Goal: Task Accomplishment & Management: Use online tool/utility

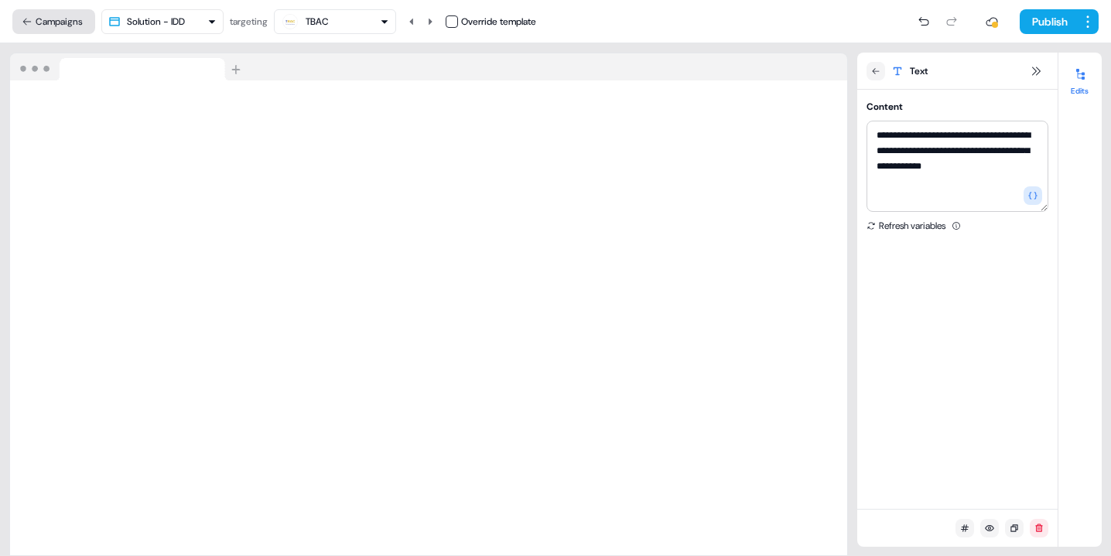
click at [29, 22] on icon at bounding box center [27, 21] width 11 height 11
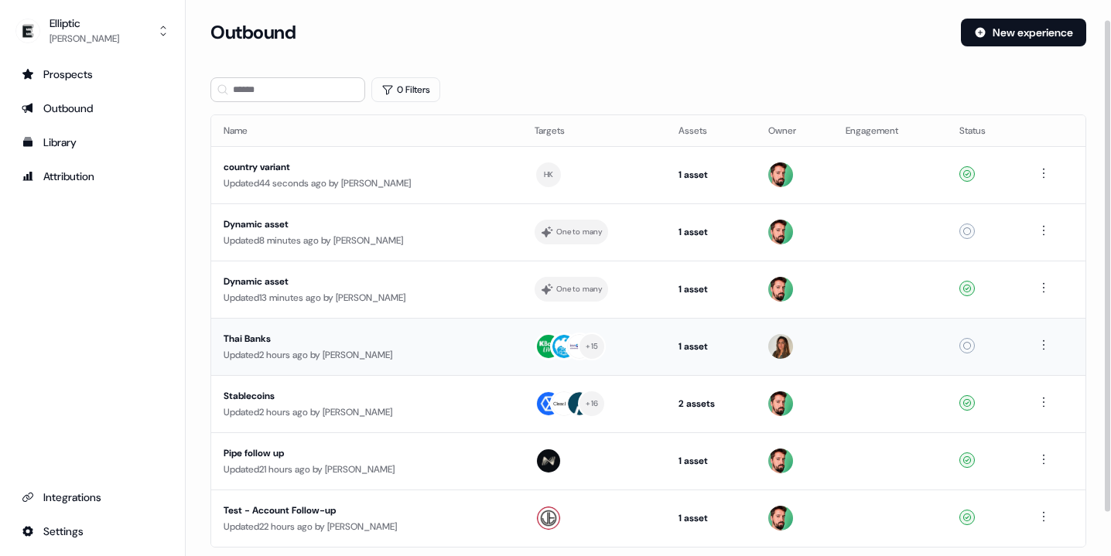
scroll to position [71, 0]
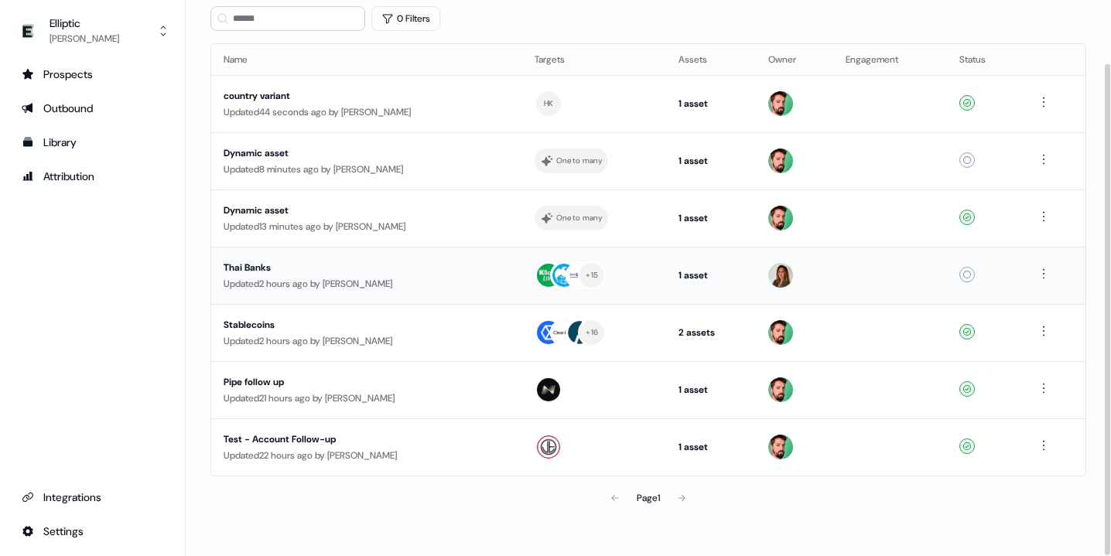
click at [376, 272] on div "Thai Banks" at bounding box center [363, 267] width 278 height 15
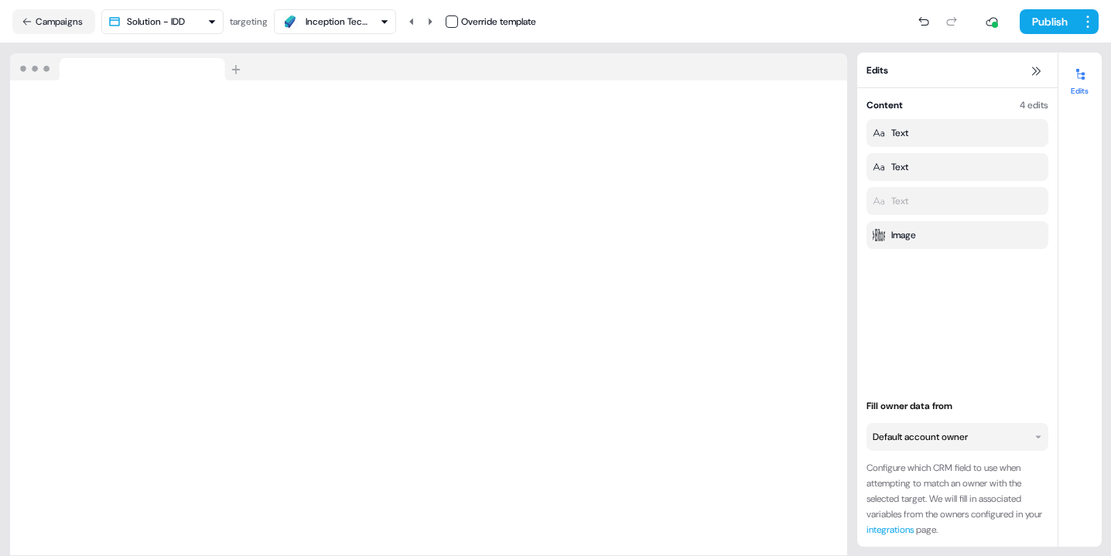
click at [938, 439] on html "For the best experience switch devices to a bigger screen. Go to [DOMAIN_NAME] …" at bounding box center [555, 278] width 1111 height 556
click at [921, 366] on html "For the best experience switch devices to a bigger screen. Go to [DOMAIN_NAME] …" at bounding box center [555, 278] width 1111 height 556
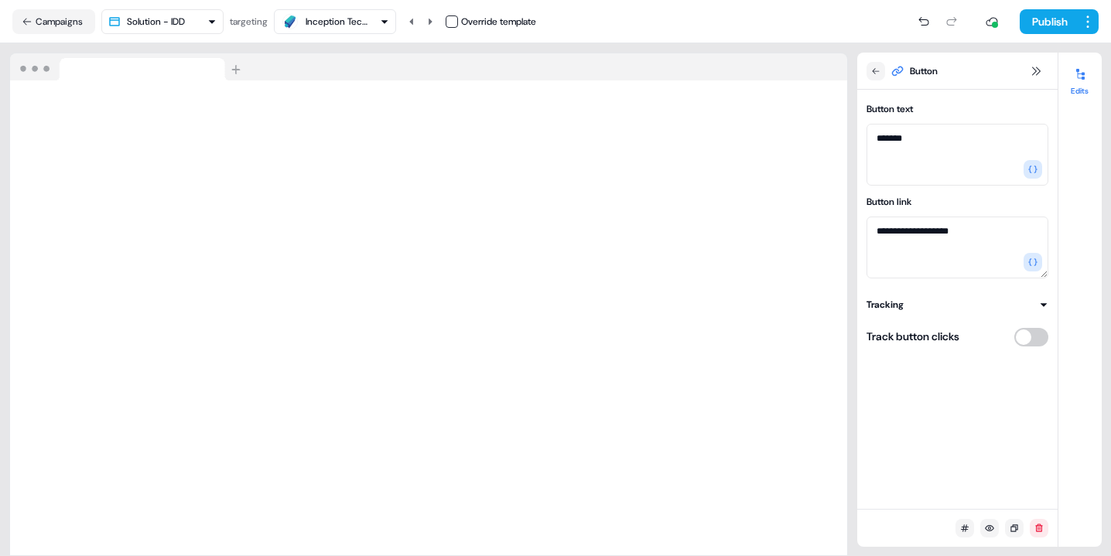
click at [237, 68] on img at bounding box center [128, 67] width 237 height 28
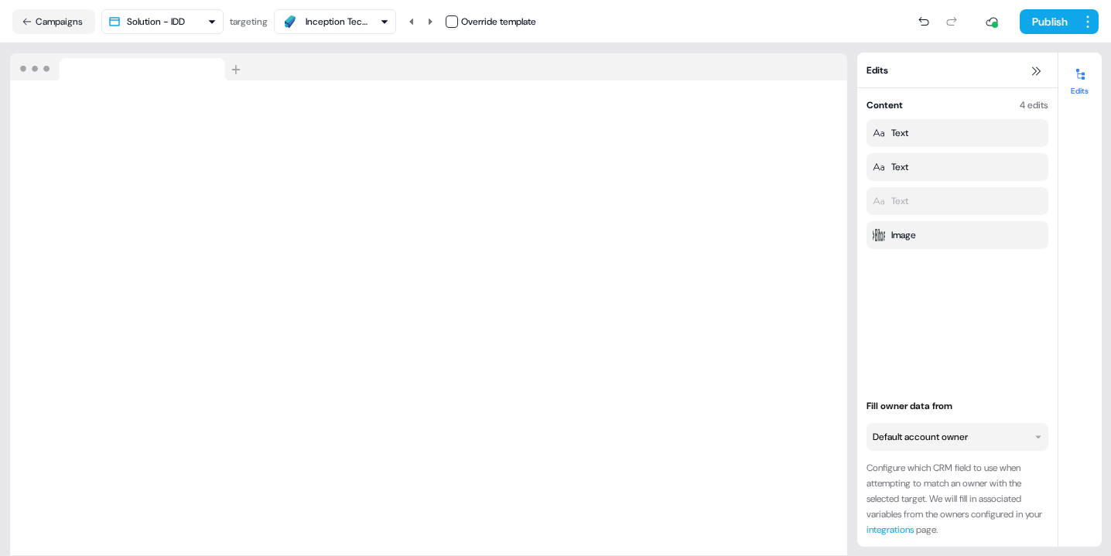
click at [215, 26] on html "For the best experience switch devices to a bigger screen. Go to [DOMAIN_NAME] …" at bounding box center [555, 278] width 1111 height 556
click at [342, 115] on html "For the best experience switch devices to a bigger screen. Go to [DOMAIN_NAME] …" at bounding box center [555, 278] width 1111 height 556
click at [429, 22] on button at bounding box center [430, 21] width 19 height 25
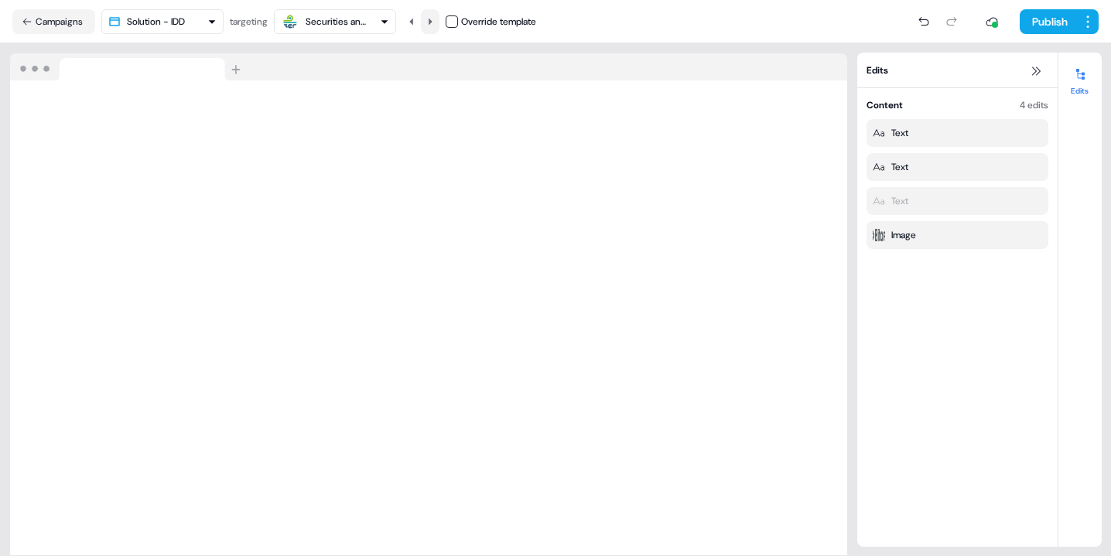
click at [429, 22] on button at bounding box center [430, 21] width 19 height 25
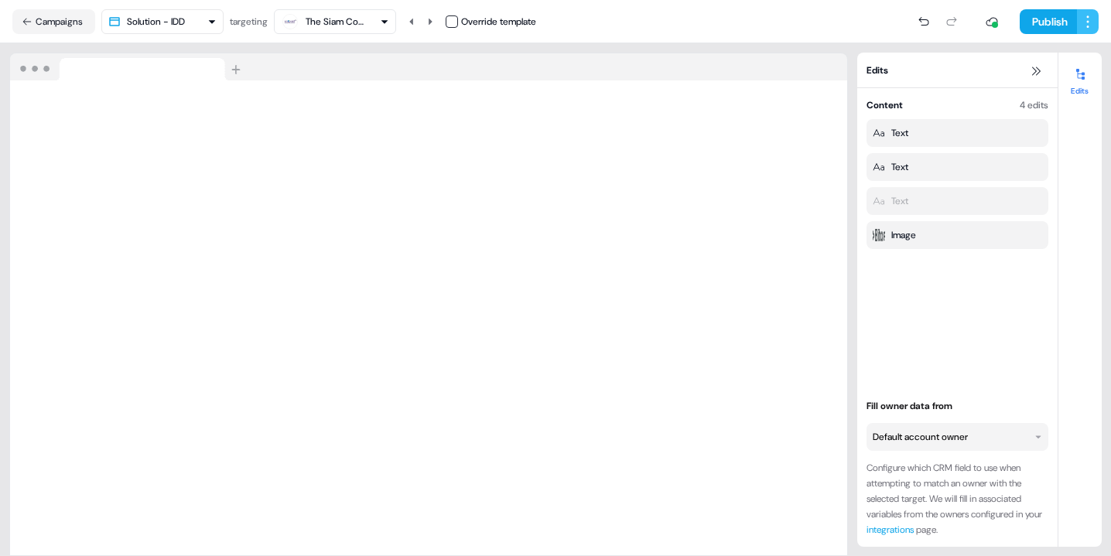
click at [1088, 19] on html "For the best experience switch devices to a bigger screen. Go to [DOMAIN_NAME] …" at bounding box center [555, 278] width 1111 height 556
click at [1033, 70] on icon at bounding box center [1036, 71] width 12 height 12
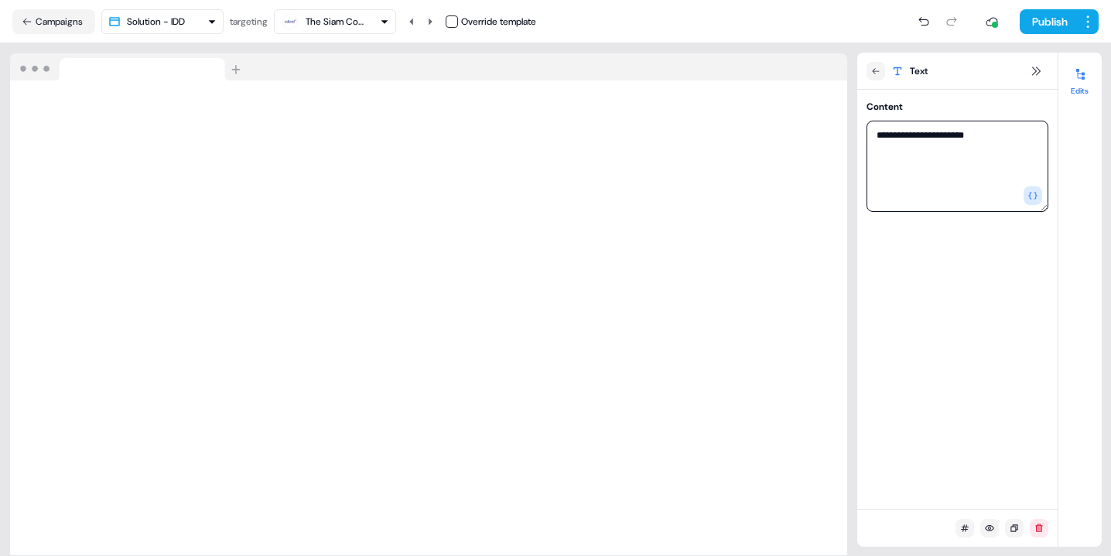
click at [959, 182] on textarea "**********" at bounding box center [957, 166] width 182 height 91
click at [43, 27] on button "Campaigns" at bounding box center [53, 21] width 83 height 25
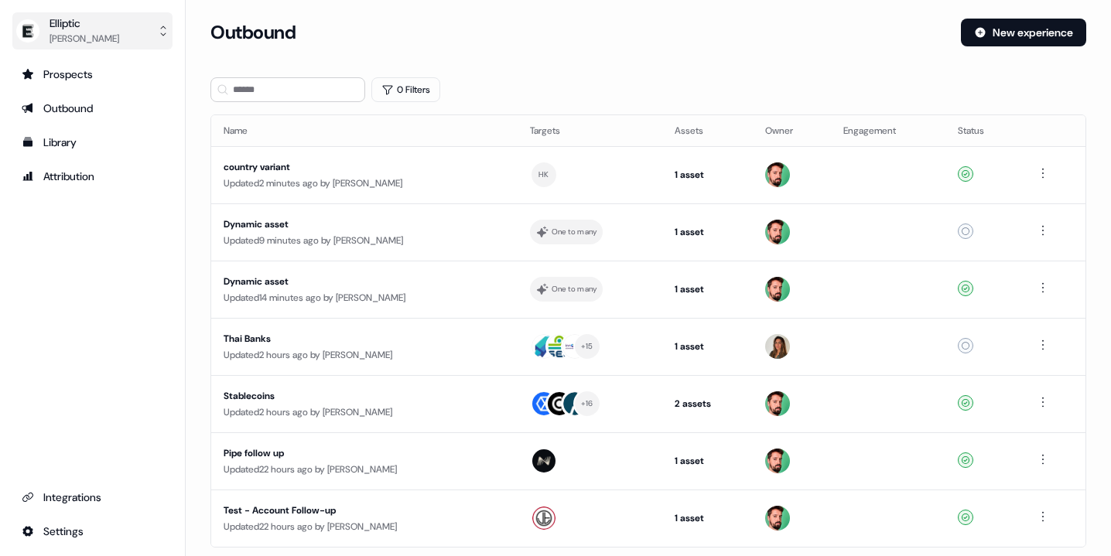
click at [114, 20] on div "Elliptic" at bounding box center [85, 22] width 70 height 15
click at [56, 531] on div "Elliptic [PERSON_NAME] Help documentation Feedback Logout Prospects Outbound Li…" at bounding box center [93, 278] width 186 height 556
click at [36, 530] on html "For the best experience switch devices to a bigger screen. Go to [DOMAIN_NAME] …" at bounding box center [555, 278] width 1111 height 556
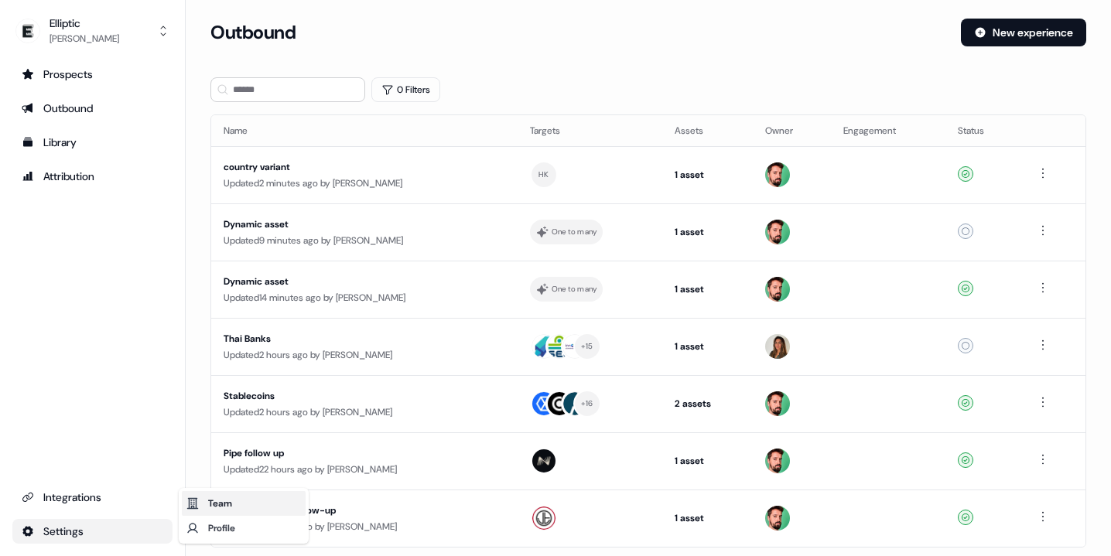
click at [211, 514] on div "Team" at bounding box center [244, 503] width 124 height 25
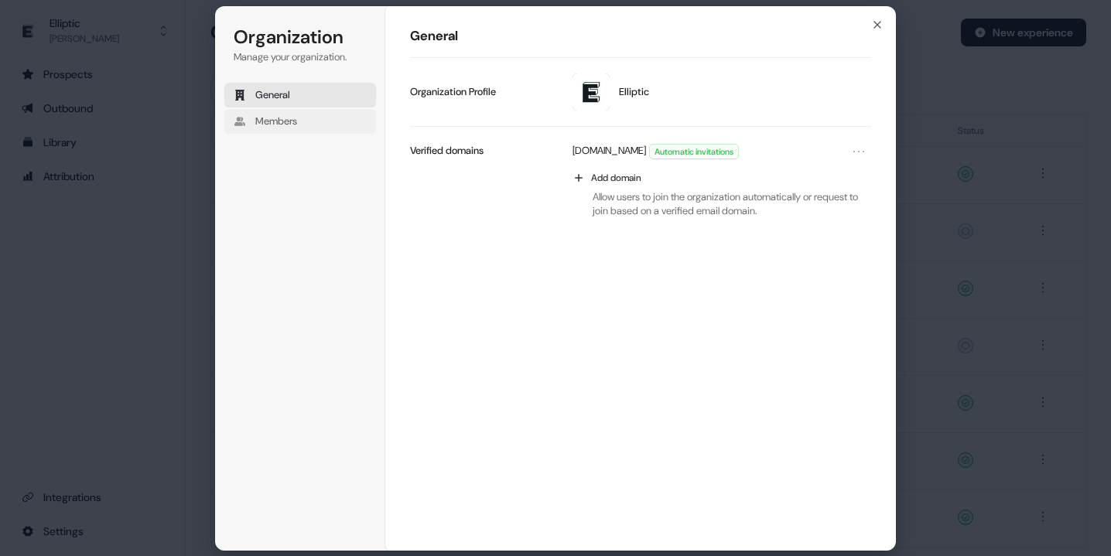
click at [245, 131] on button "Members" at bounding box center [300, 121] width 152 height 25
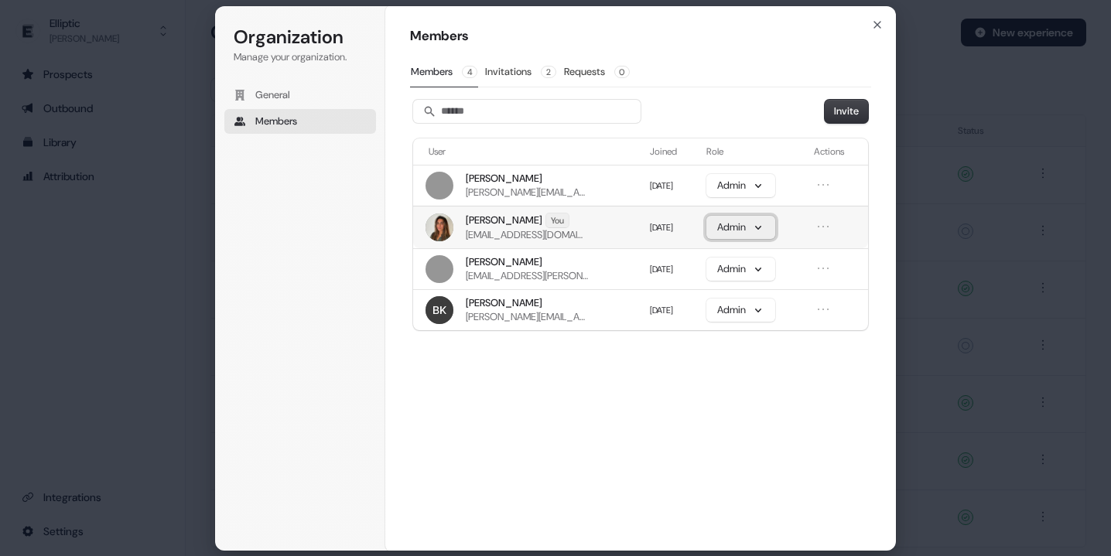
click at [767, 236] on button "Admin" at bounding box center [740, 227] width 69 height 23
click at [764, 190] on button "Admin" at bounding box center [740, 185] width 69 height 23
click at [740, 87] on div "Members 4 Invitations 2 Requests 0" at bounding box center [640, 72] width 461 height 30
click at [494, 70] on button "Invitations 2" at bounding box center [520, 71] width 73 height 29
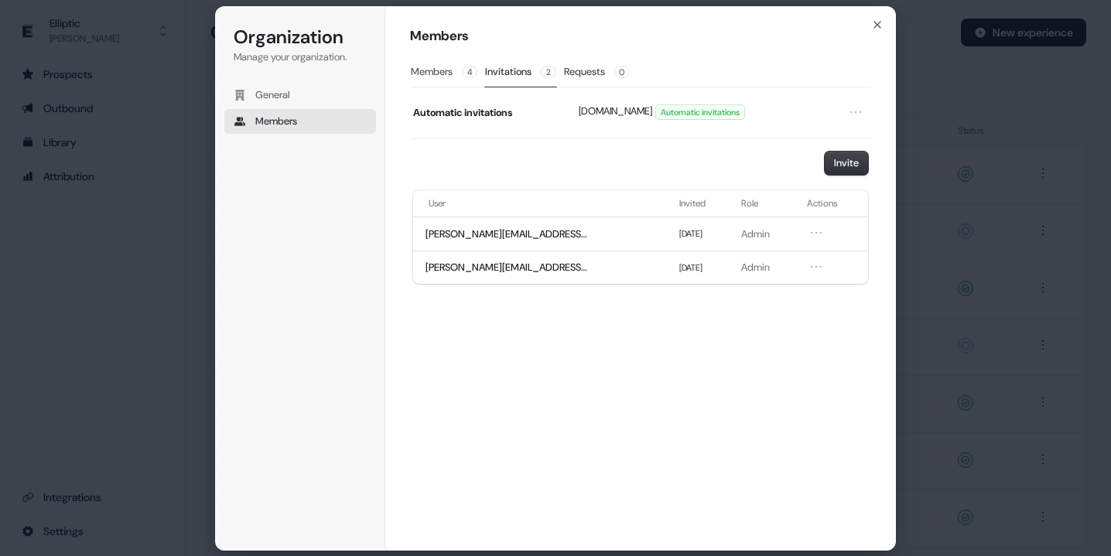
click at [417, 71] on button "Members 4" at bounding box center [444, 71] width 68 height 29
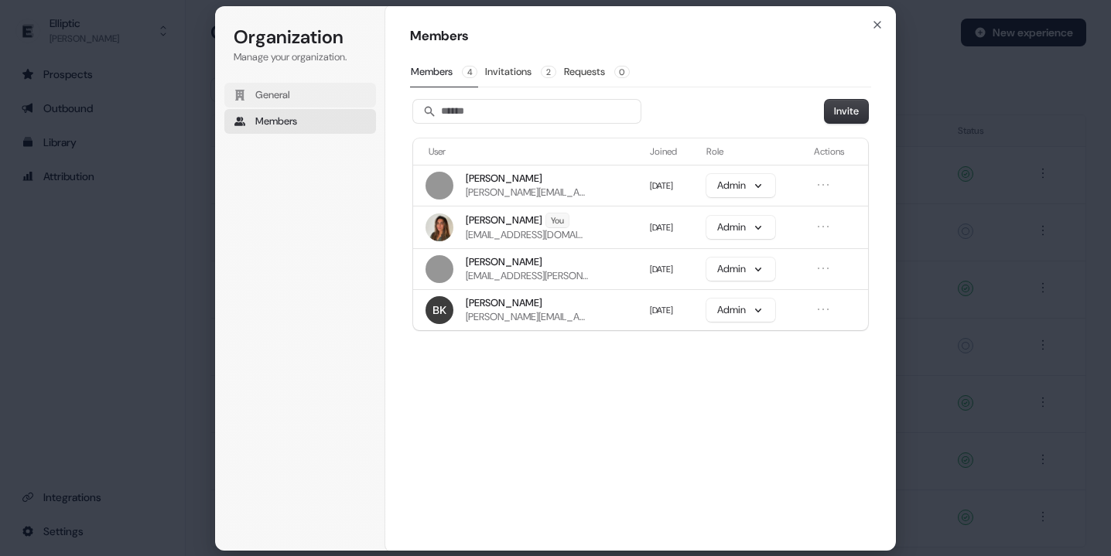
click at [288, 94] on span "General" at bounding box center [272, 95] width 35 height 14
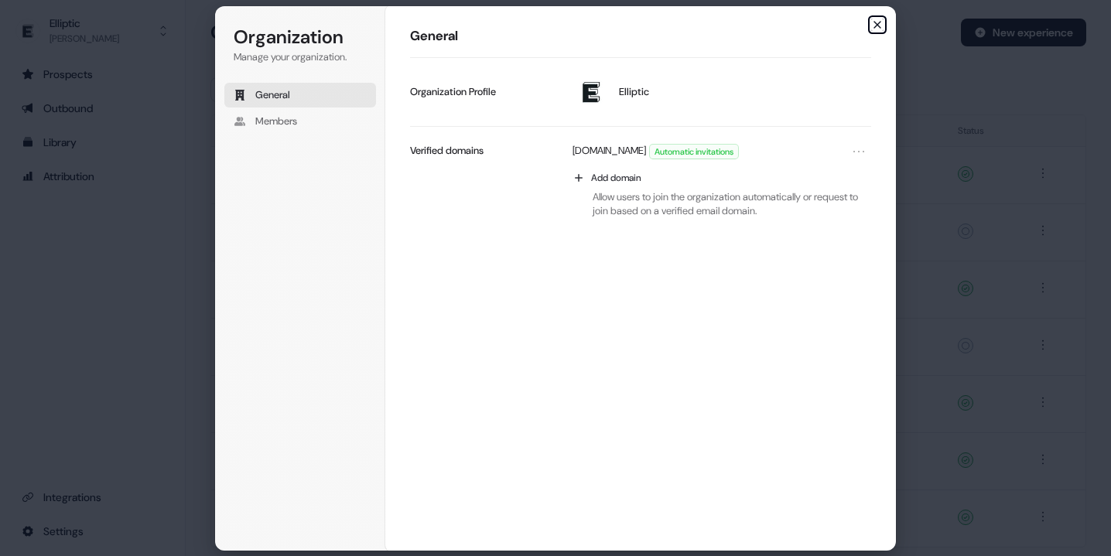
click at [882, 28] on icon "button" at bounding box center [877, 25] width 12 height 12
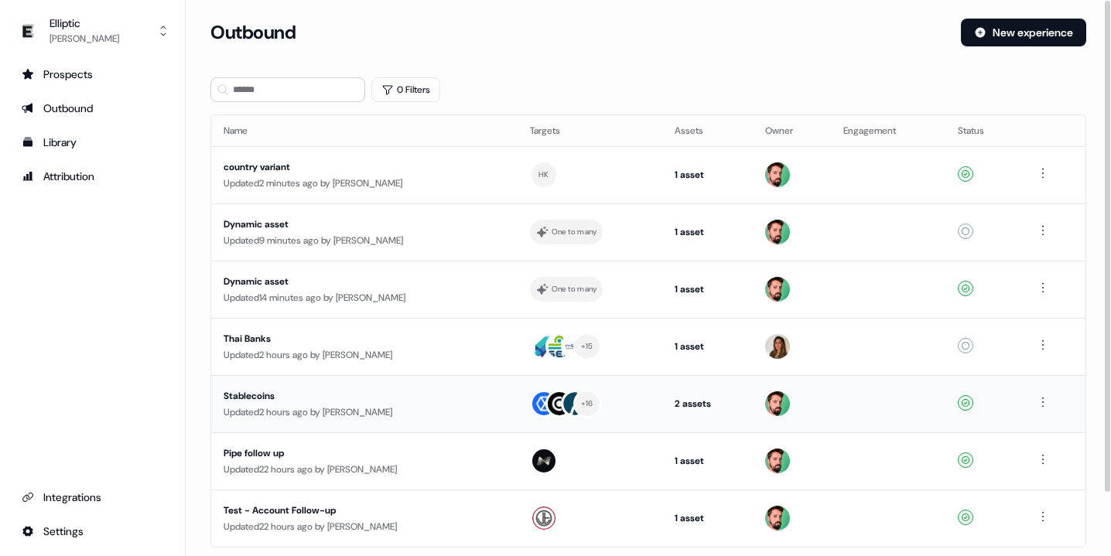
click at [386, 403] on div "Stablecoins" at bounding box center [363, 395] width 278 height 15
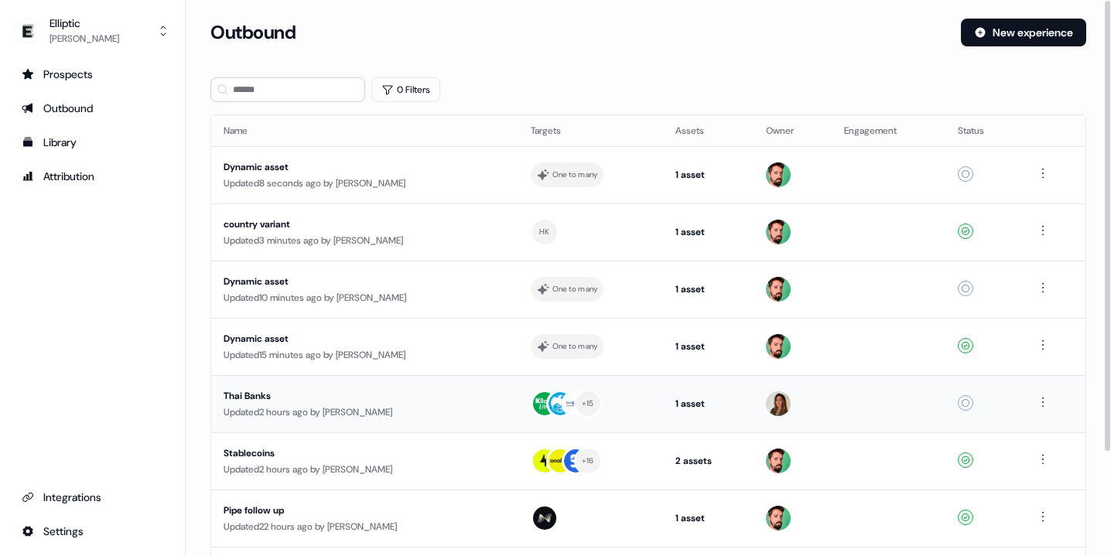
click at [402, 405] on div "Updated 2 hours ago by [PERSON_NAME]" at bounding box center [365, 412] width 282 height 15
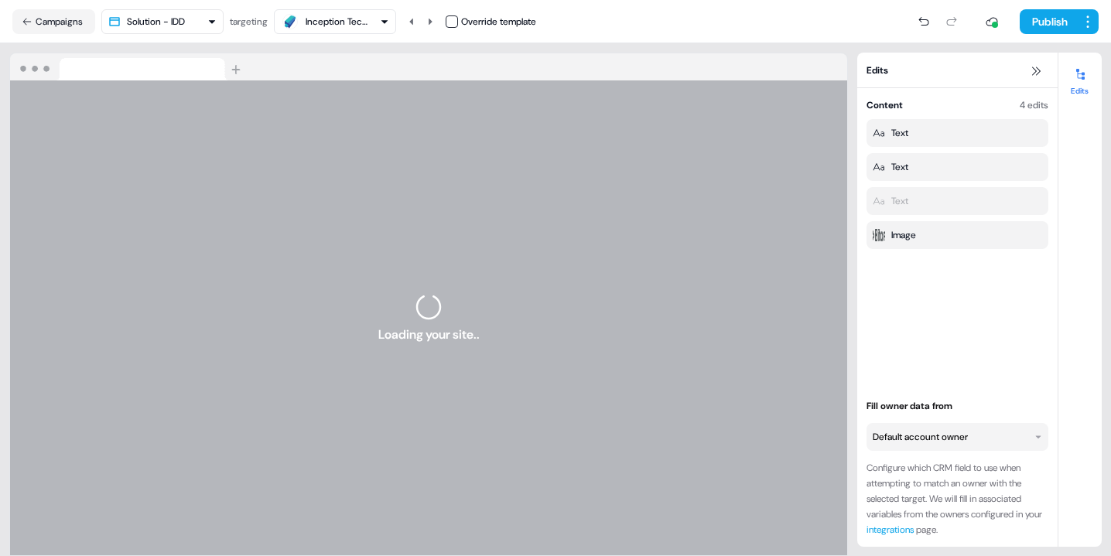
click at [1075, 82] on div at bounding box center [1080, 74] width 25 height 25
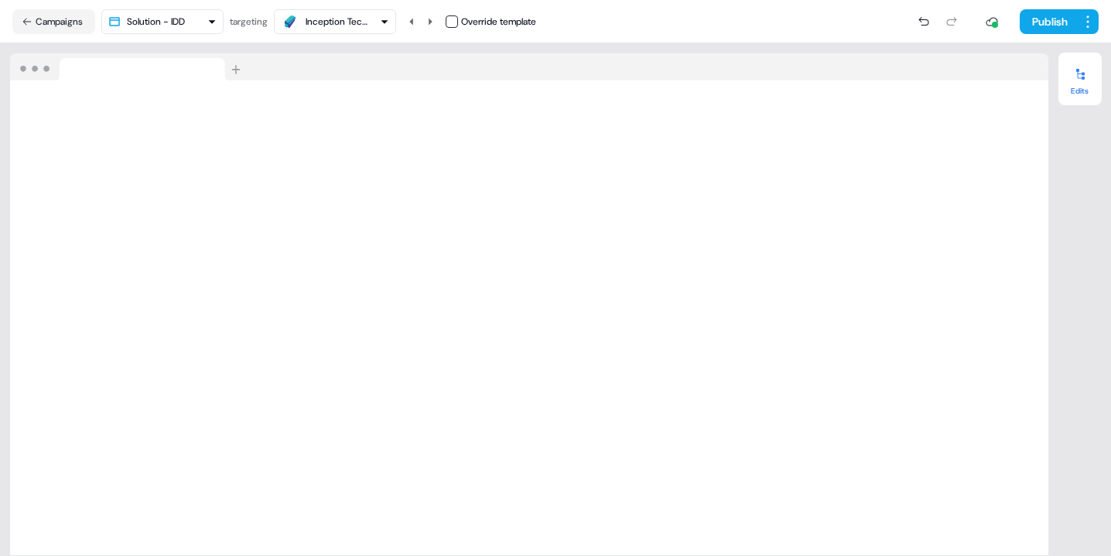
click at [1075, 82] on div at bounding box center [1080, 74] width 25 height 25
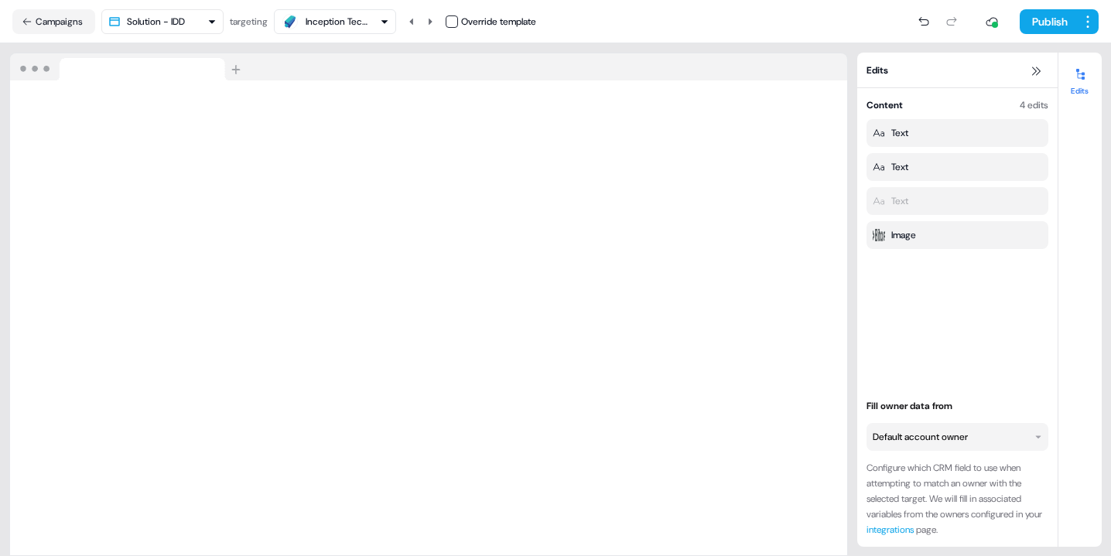
click at [1037, 111] on div "4 edits" at bounding box center [1034, 104] width 29 height 15
click at [889, 108] on div "Content" at bounding box center [884, 104] width 36 height 15
click at [880, 192] on div "Text" at bounding box center [957, 201] width 182 height 28
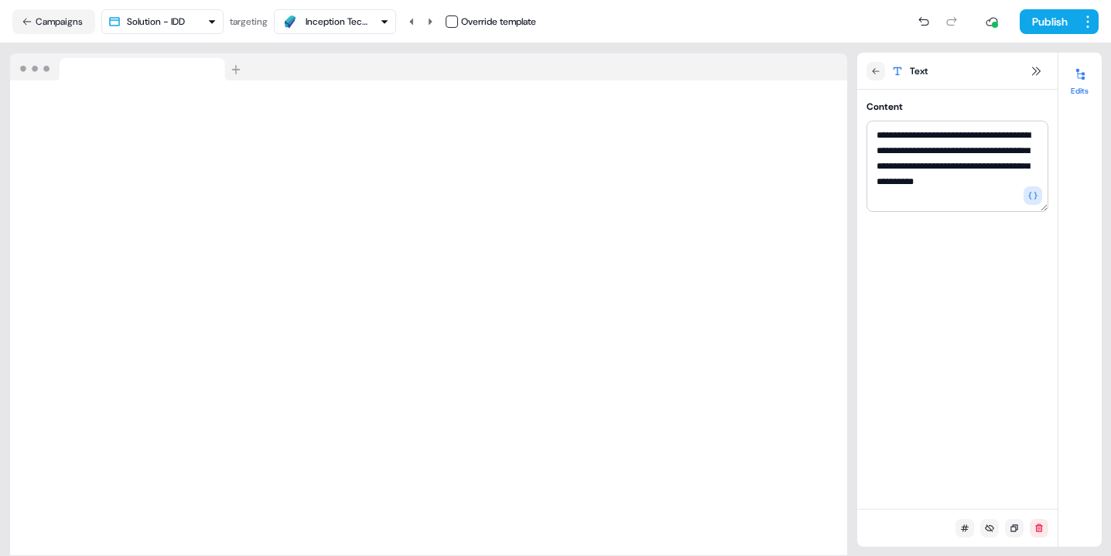
click at [880, 107] on div "Content" at bounding box center [884, 106] width 36 height 15
click at [900, 70] on icon at bounding box center [897, 71] width 12 height 12
click at [873, 70] on icon at bounding box center [875, 71] width 7 height 6
click at [38, 29] on button "Campaigns" at bounding box center [53, 21] width 83 height 25
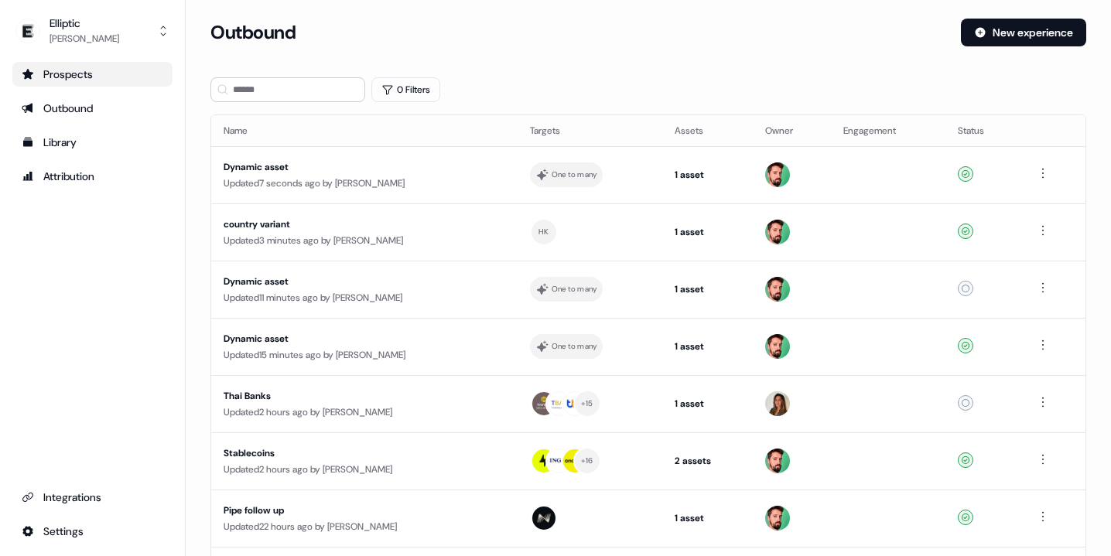
click at [77, 71] on div "Prospects" at bounding box center [93, 74] width 142 height 15
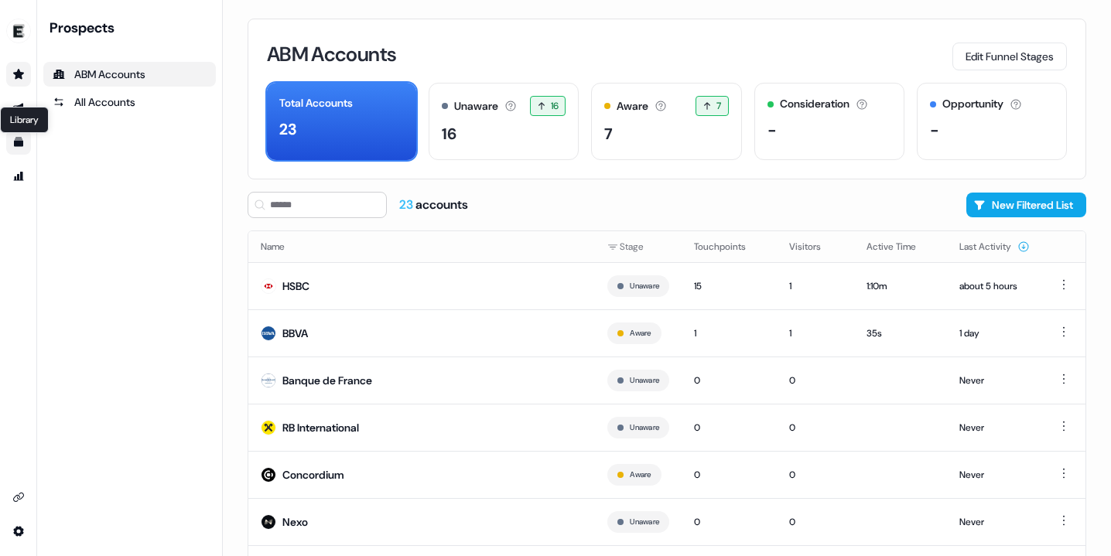
click at [19, 139] on icon "Go to templates" at bounding box center [18, 142] width 12 height 12
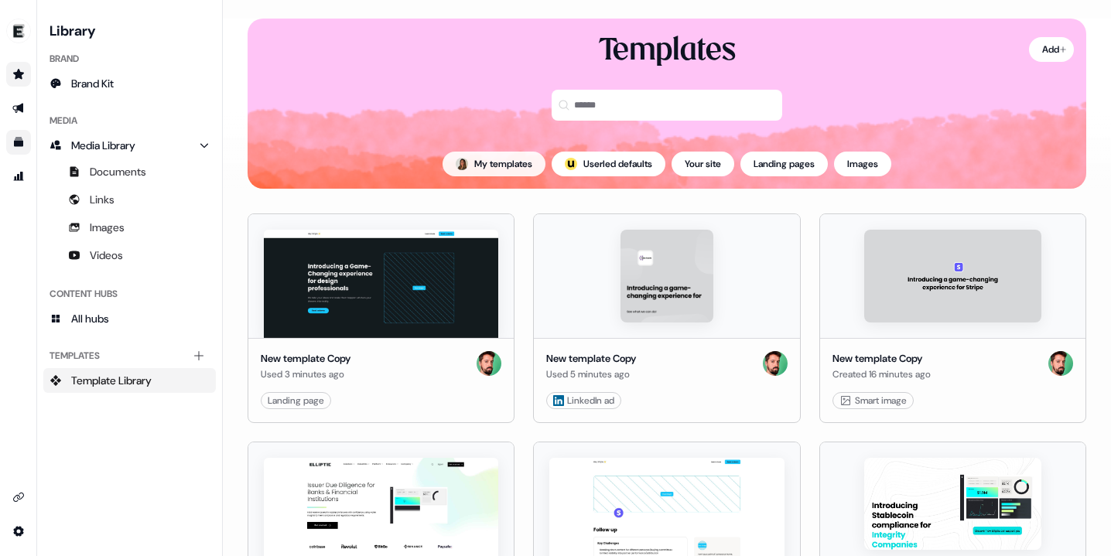
click at [460, 169] on button "My templates" at bounding box center [494, 164] width 103 height 25
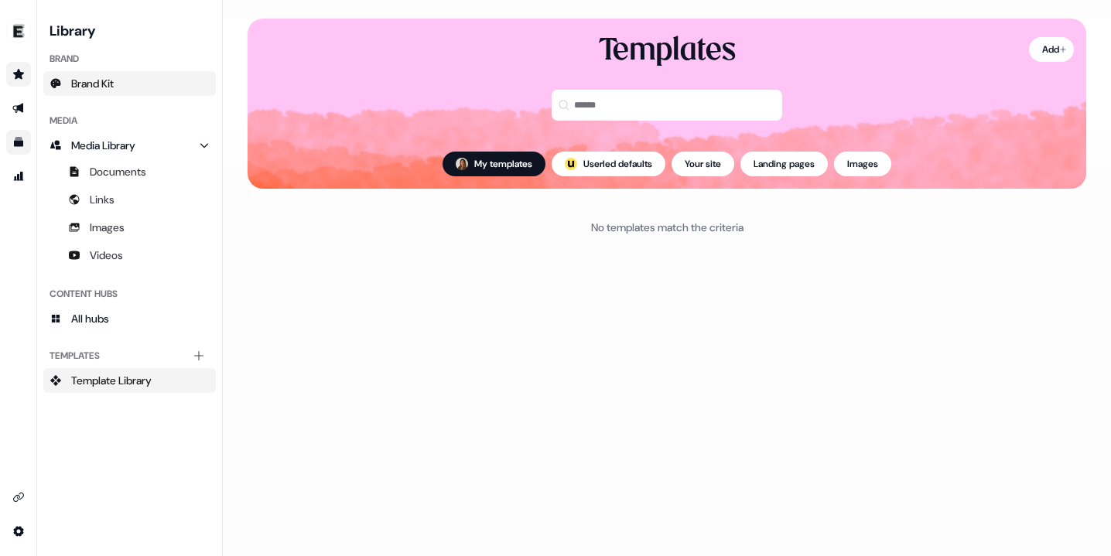
click at [80, 84] on span "Brand Kit" at bounding box center [92, 83] width 43 height 15
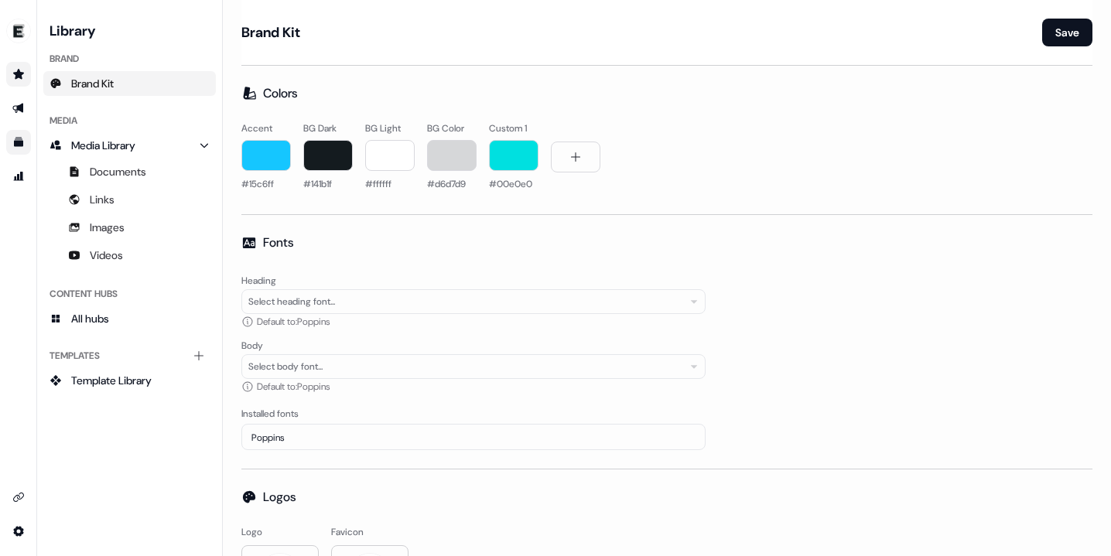
scroll to position [88, 0]
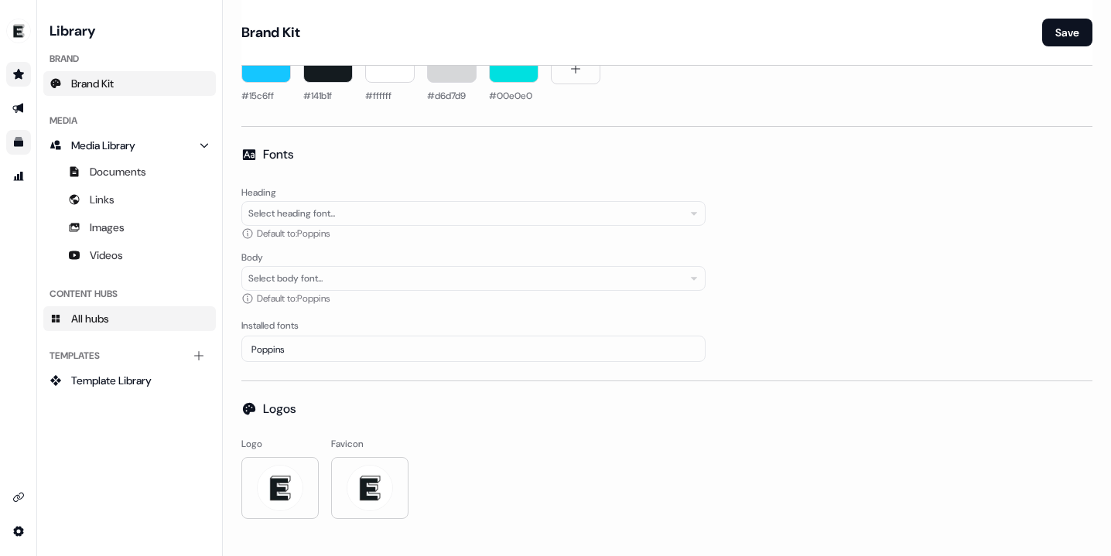
click at [77, 321] on span "All hubs" at bounding box center [90, 318] width 38 height 15
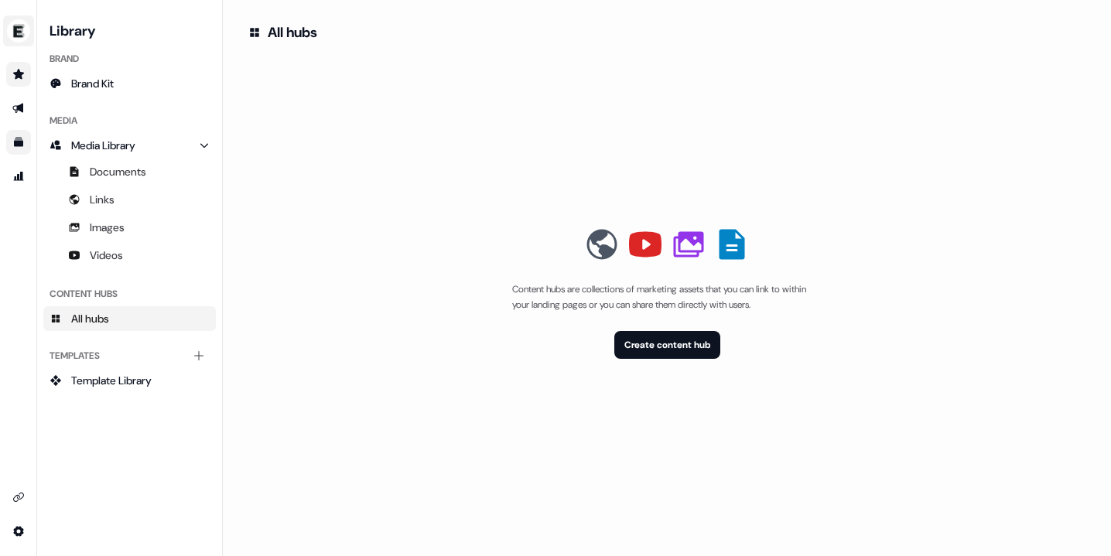
click at [14, 29] on img "side nav menu" at bounding box center [18, 31] width 25 height 25
click at [12, 95] on ul "side nav menu" at bounding box center [18, 125] width 36 height 127
click at [12, 104] on icon "Go to outbound experience" at bounding box center [18, 108] width 12 height 12
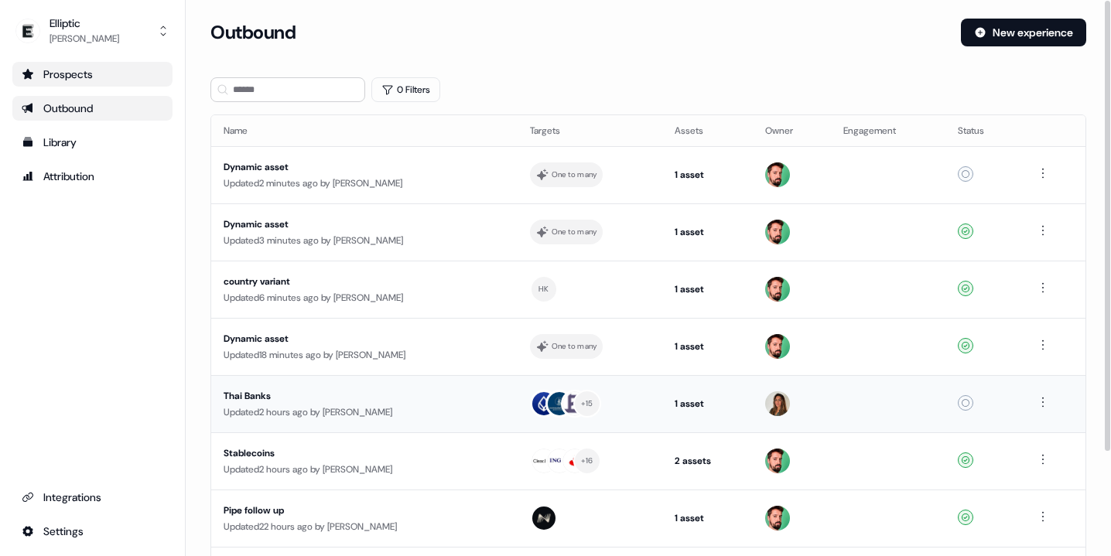
click at [354, 393] on div "Thai Banks" at bounding box center [363, 395] width 278 height 15
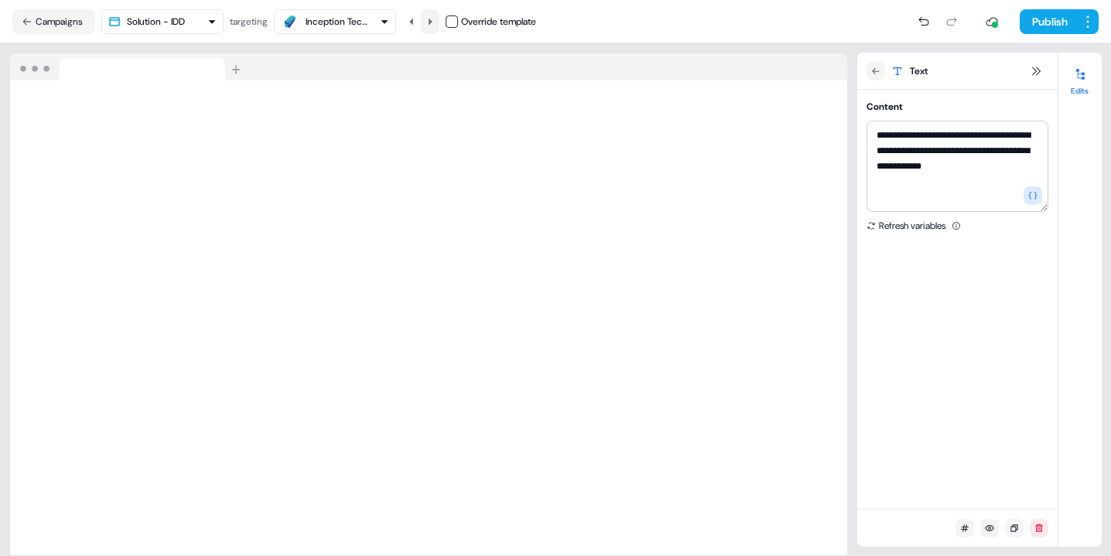
click at [428, 22] on button at bounding box center [430, 21] width 19 height 25
click at [435, 19] on icon at bounding box center [429, 21] width 9 height 9
click at [363, 15] on div "Krungthai Bank (KTB)" at bounding box center [337, 21] width 62 height 15
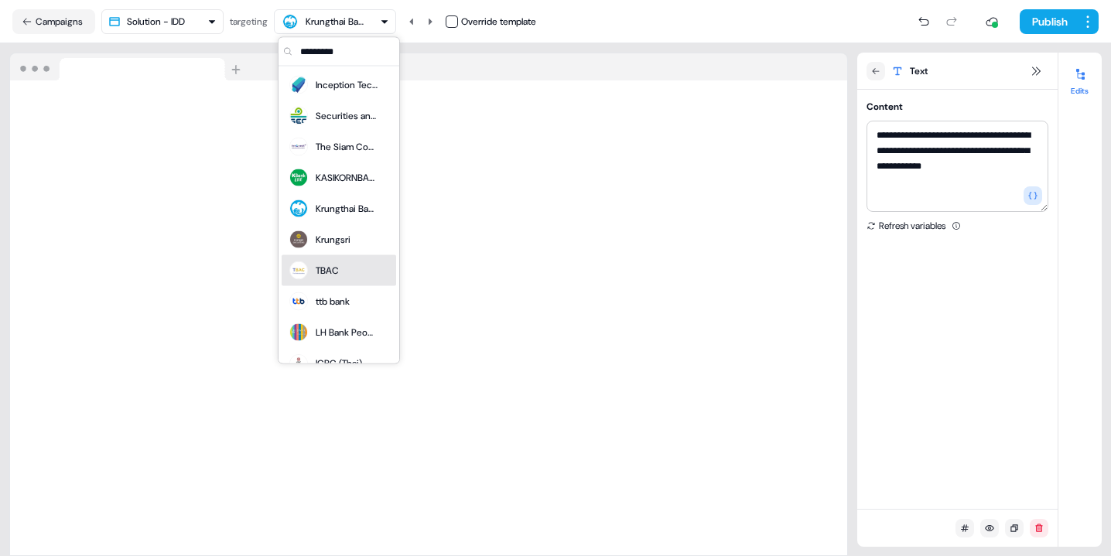
click at [325, 274] on div "TBAC" at bounding box center [327, 270] width 23 height 15
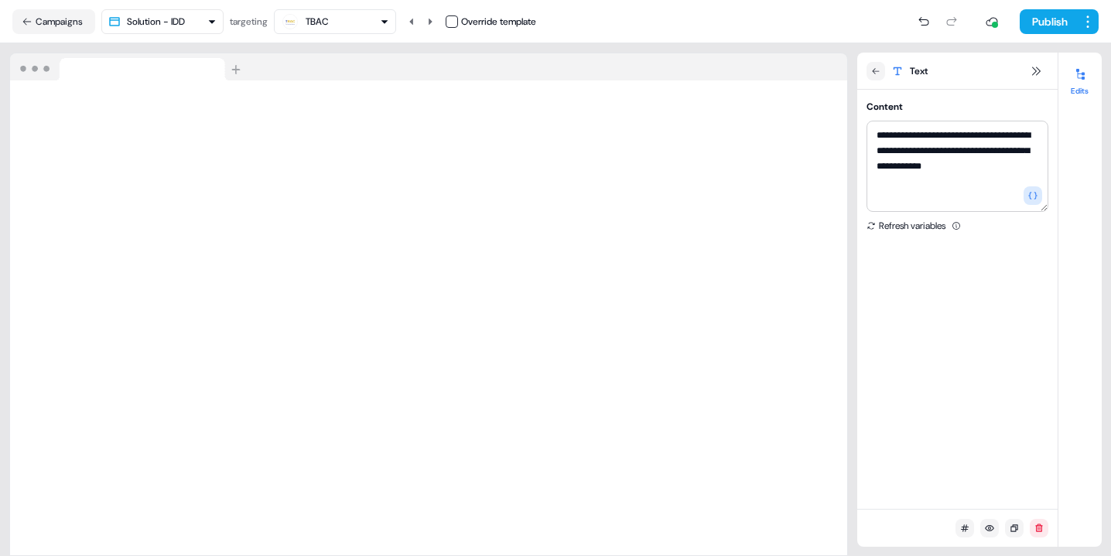
click at [326, 7] on nav "Campaigns Solution - IDD targeting TBAC Override template Publish" at bounding box center [555, 21] width 1111 height 43
click at [326, 15] on div "TBAC" at bounding box center [317, 21] width 23 height 15
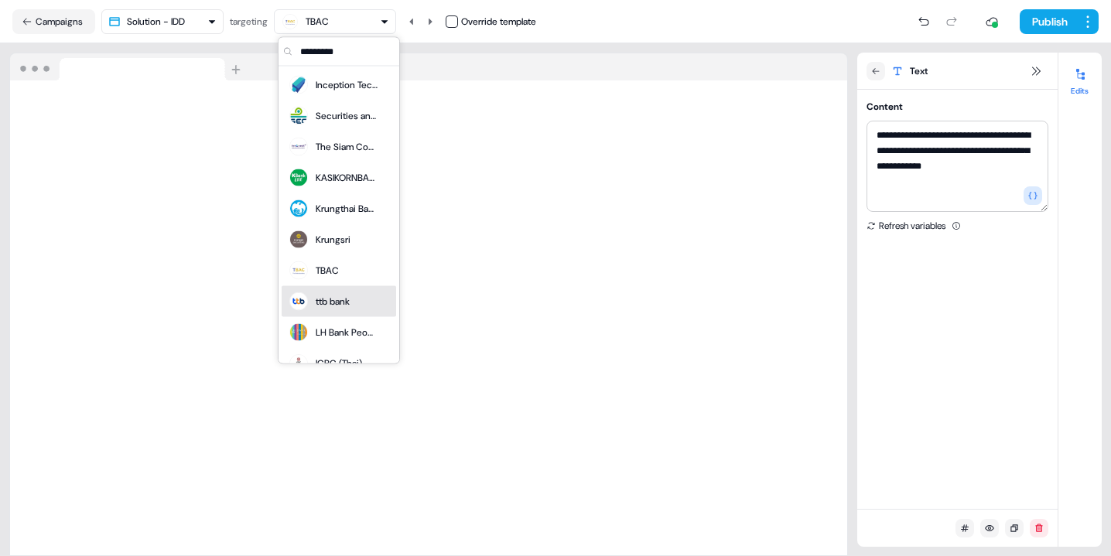
click at [331, 308] on div "ttb bank" at bounding box center [333, 301] width 34 height 15
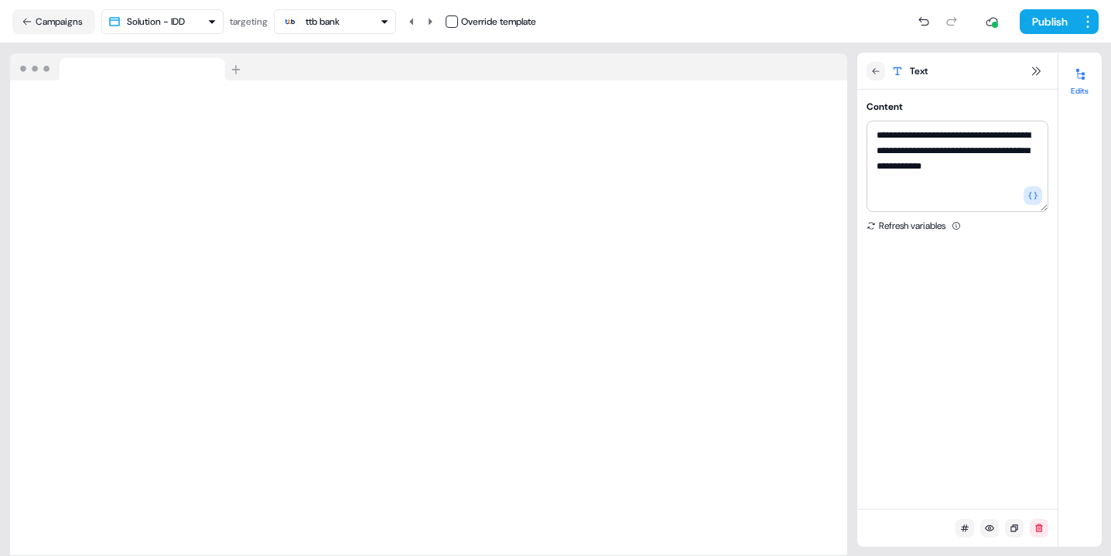
click at [369, 20] on div "ttb bank" at bounding box center [335, 21] width 108 height 19
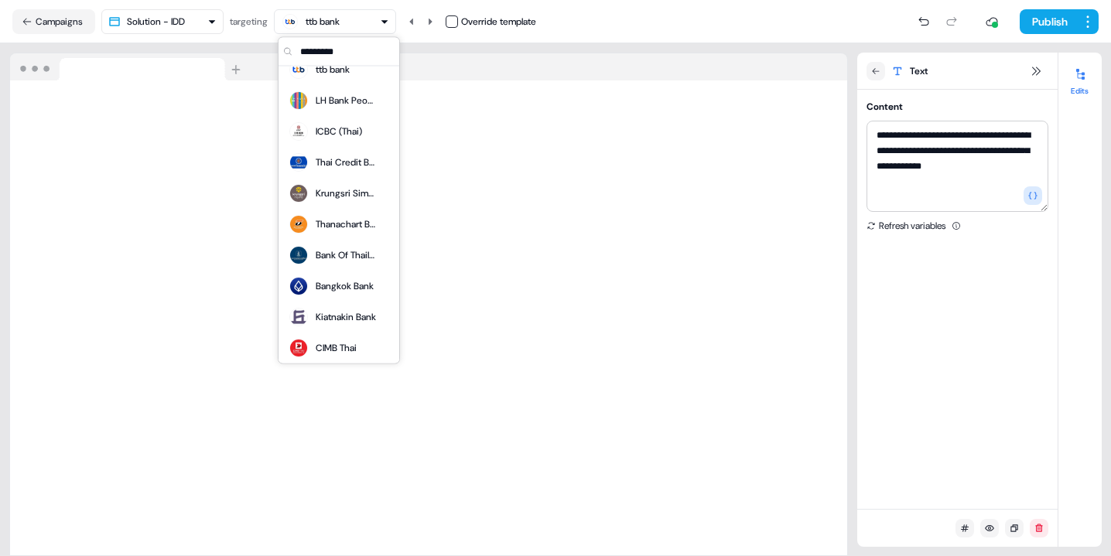
scroll to position [258, 0]
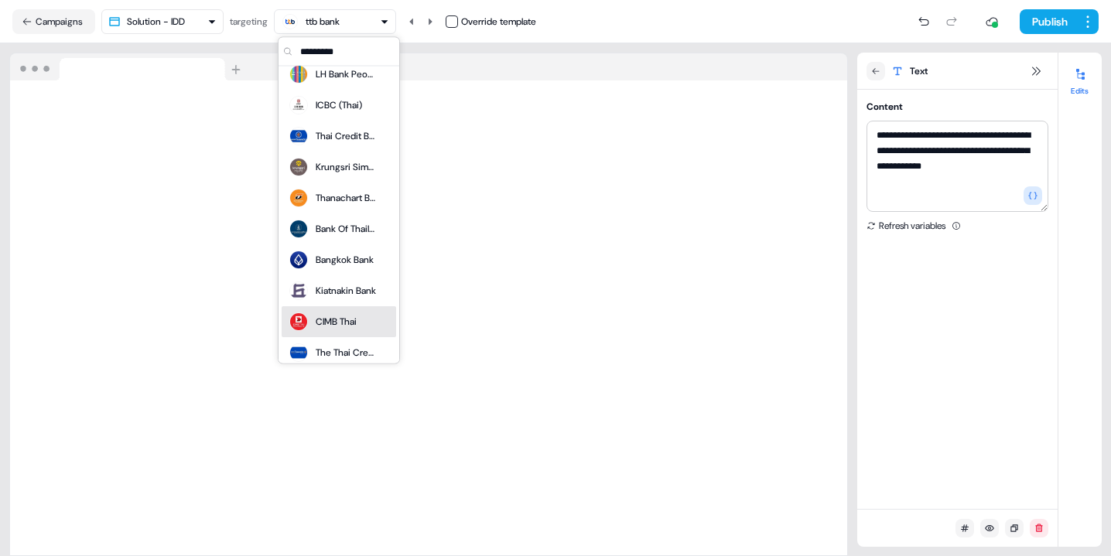
click at [337, 313] on div "CIMB Thai" at bounding box center [322, 323] width 69 height 22
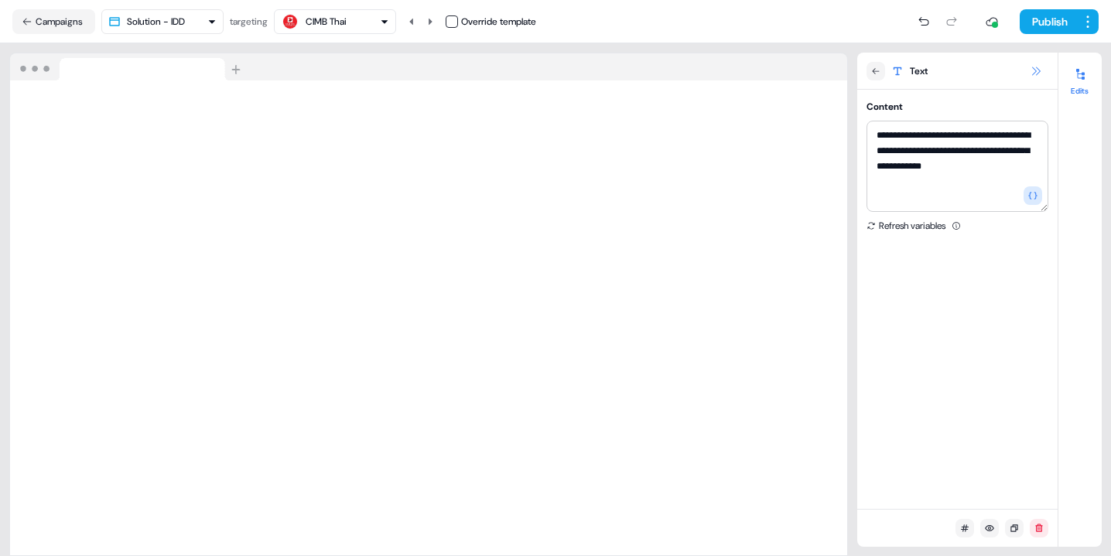
click at [1039, 67] on icon at bounding box center [1036, 71] width 12 height 12
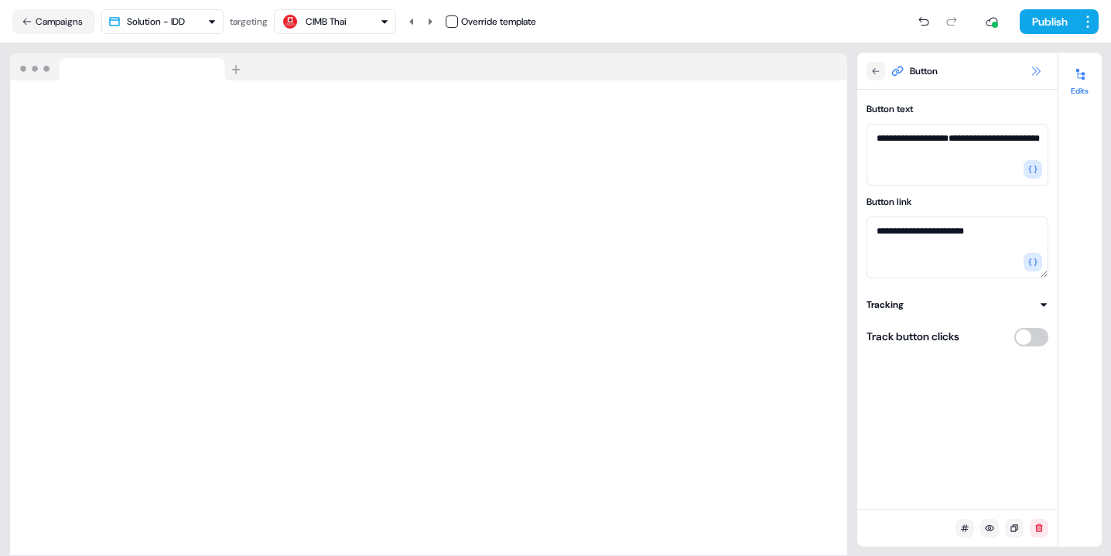
click at [1040, 70] on icon at bounding box center [1036, 71] width 12 height 12
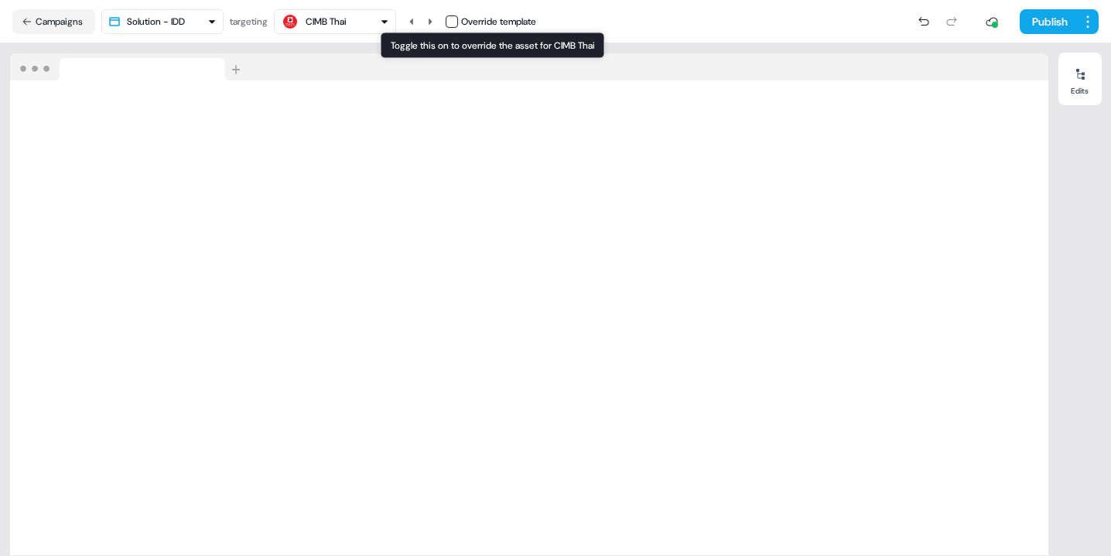
click at [453, 22] on button "button" at bounding box center [452, 21] width 12 height 12
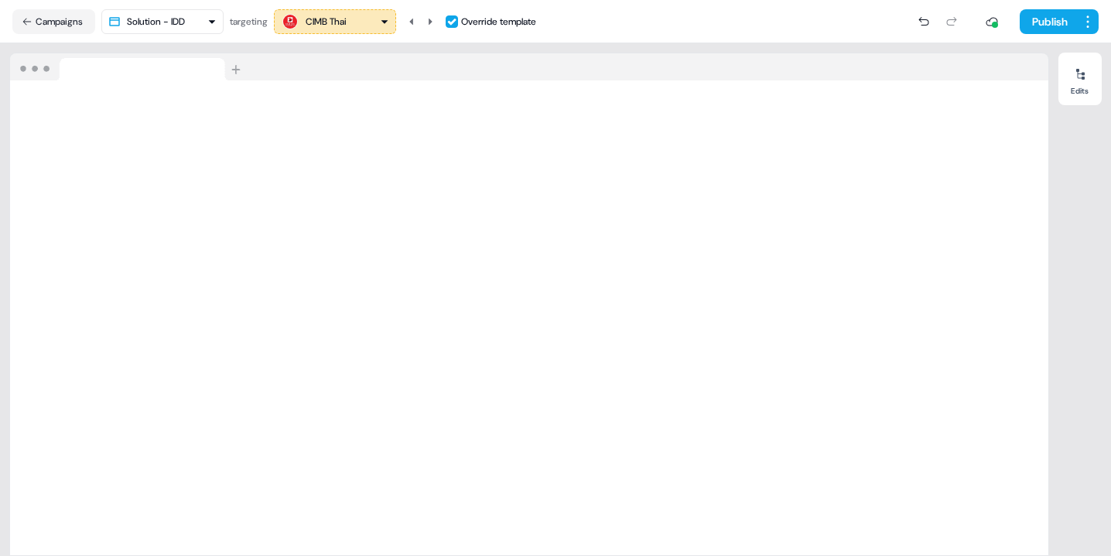
click at [453, 22] on button "button" at bounding box center [452, 21] width 12 height 12
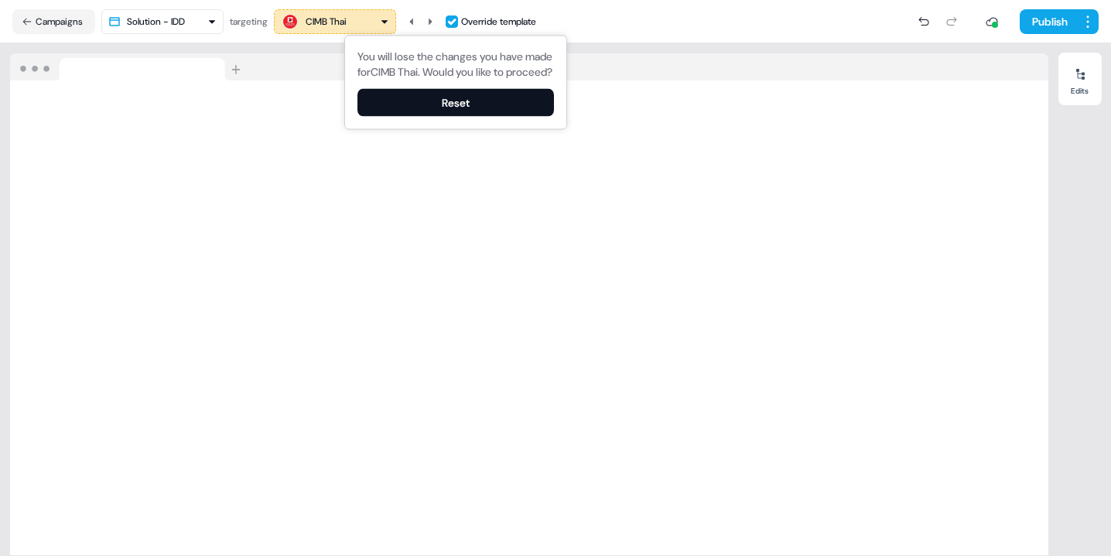
click at [453, 22] on button "button" at bounding box center [452, 21] width 12 height 12
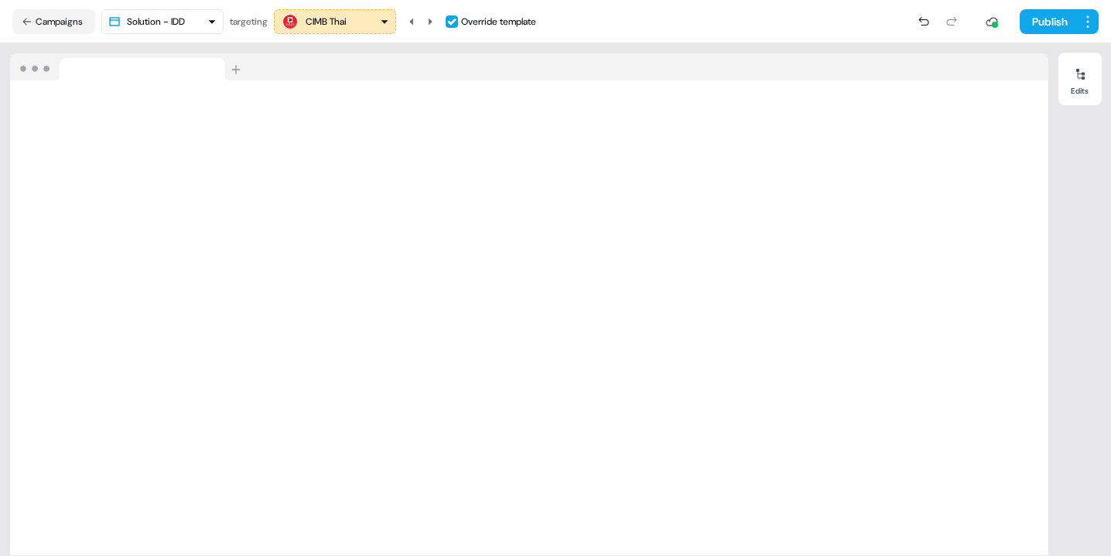
click at [458, 21] on button "button" at bounding box center [452, 21] width 12 height 12
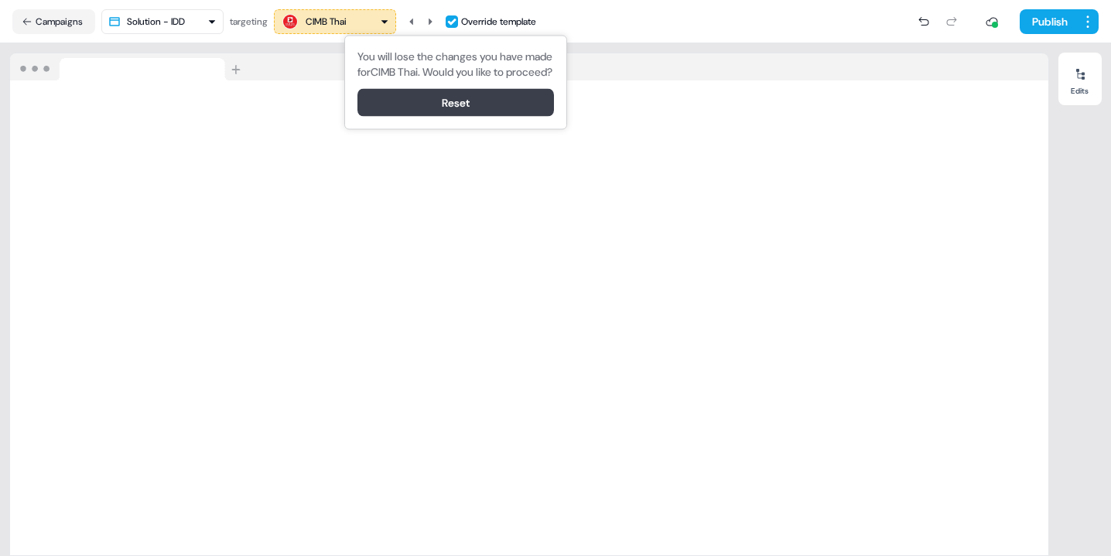
click at [429, 117] on button "Reset" at bounding box center [455, 103] width 196 height 28
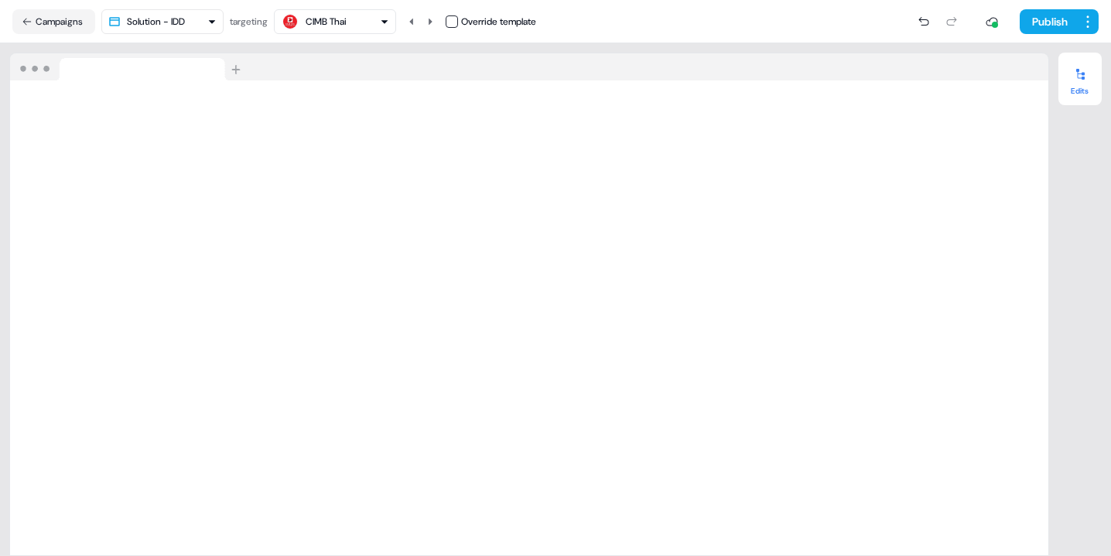
click at [1081, 87] on button "Edits" at bounding box center [1079, 79] width 43 height 34
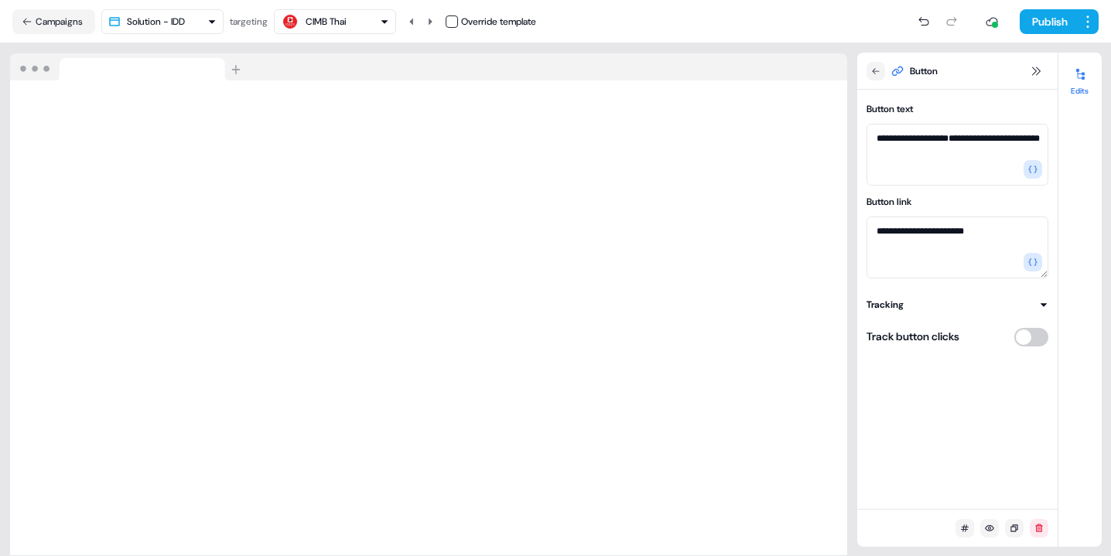
click at [1079, 87] on button "Edits" at bounding box center [1079, 79] width 43 height 34
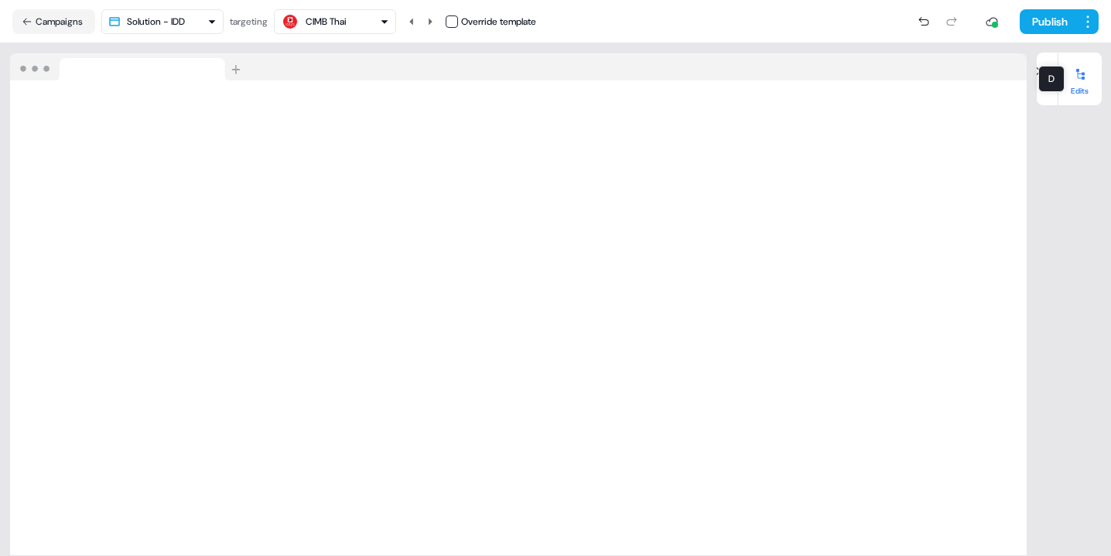
click at [1079, 87] on button "Edits" at bounding box center [1079, 79] width 43 height 34
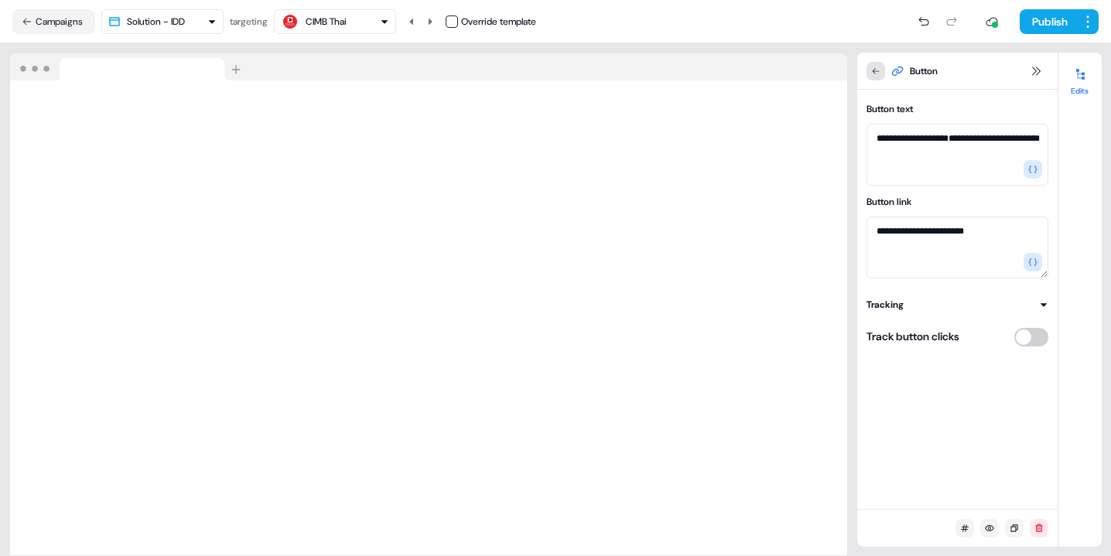
click at [875, 77] on button at bounding box center [875, 71] width 19 height 19
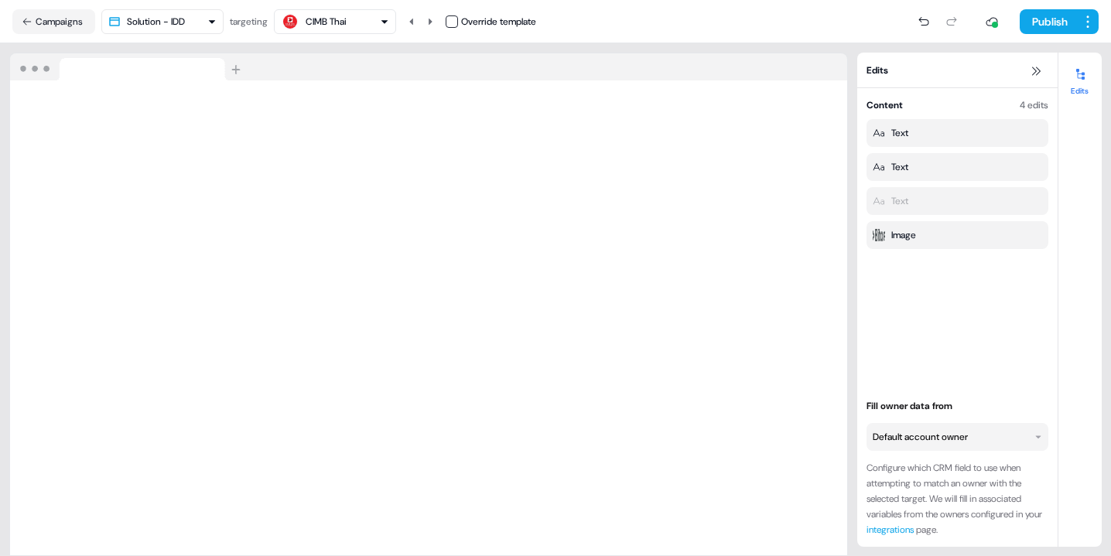
click at [1041, 111] on div "4 edits" at bounding box center [1034, 104] width 29 height 15
click at [43, 16] on button "Campaigns" at bounding box center [53, 21] width 83 height 25
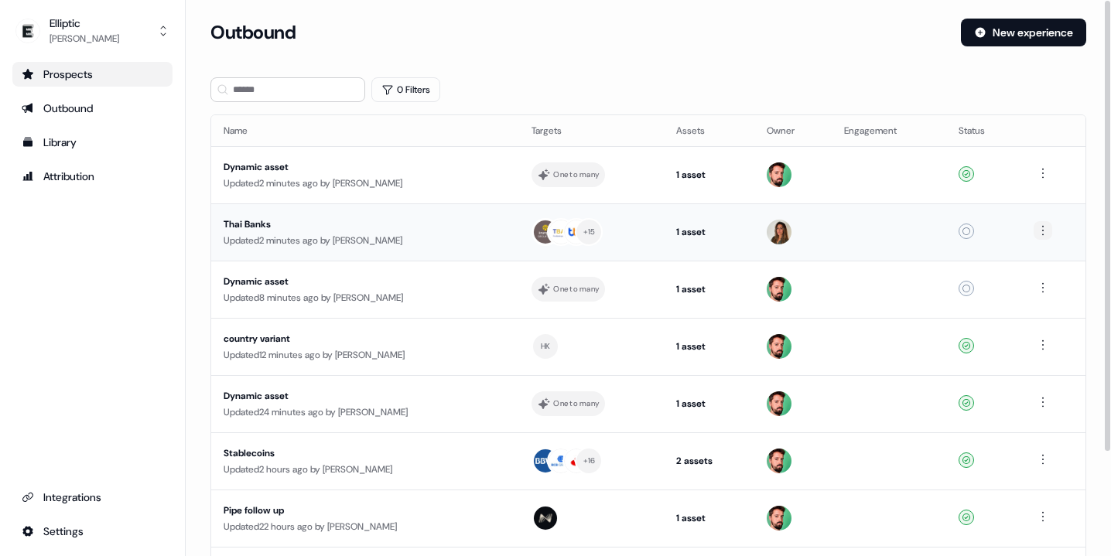
click at [1046, 228] on html "For the best experience switch devices to a bigger screen. Go to [DOMAIN_NAME] …" at bounding box center [555, 278] width 1111 height 556
click at [1045, 179] on html "For the best experience switch devices to a bigger screen. Go to [DOMAIN_NAME] …" at bounding box center [555, 278] width 1111 height 556
click at [758, 61] on html "For the best experience switch devices to a bigger screen. Go to [DOMAIN_NAME] …" at bounding box center [555, 278] width 1111 height 556
click at [1005, 35] on button "New experience" at bounding box center [1023, 33] width 125 height 28
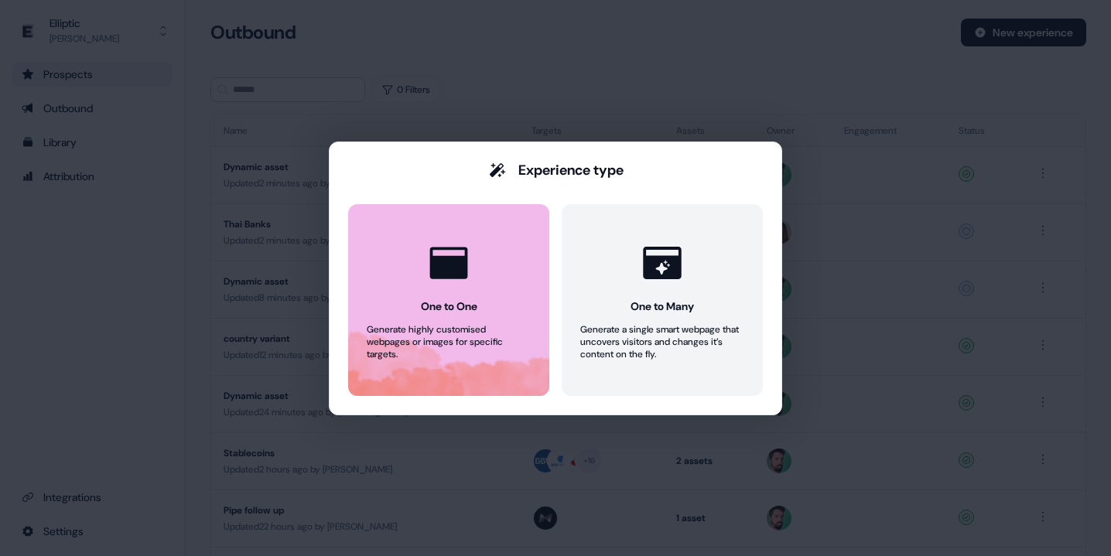
click at [435, 289] on div at bounding box center [448, 263] width 59 height 59
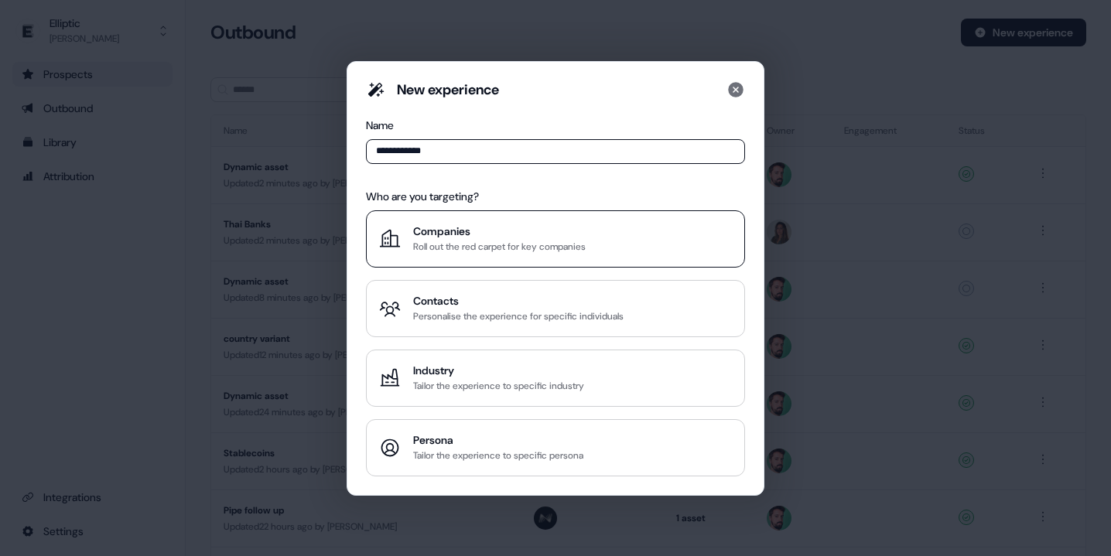
type input "**********"
click at [437, 224] on div "Companies" at bounding box center [499, 231] width 173 height 15
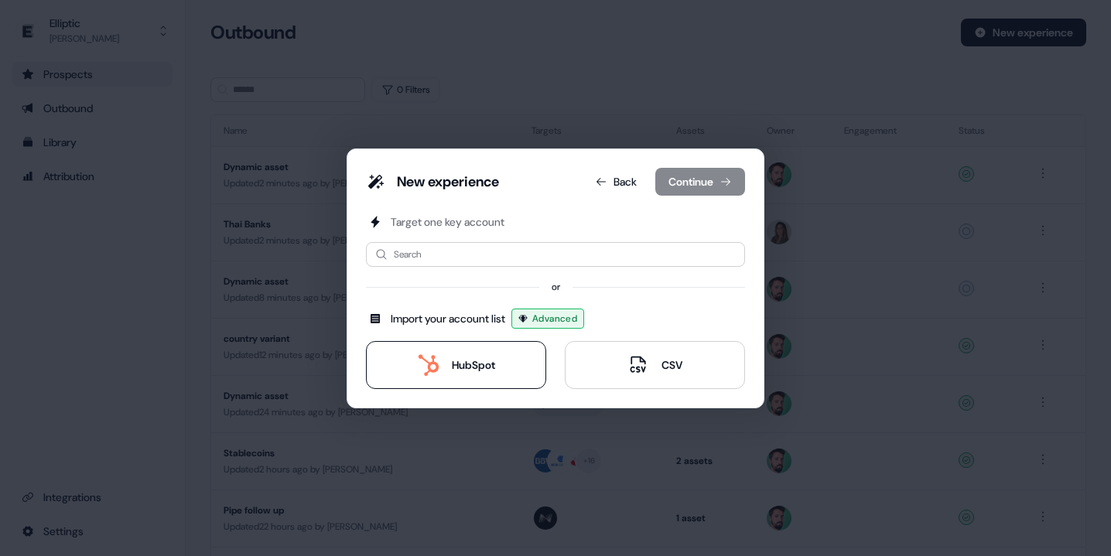
click at [425, 373] on icon at bounding box center [428, 365] width 20 height 22
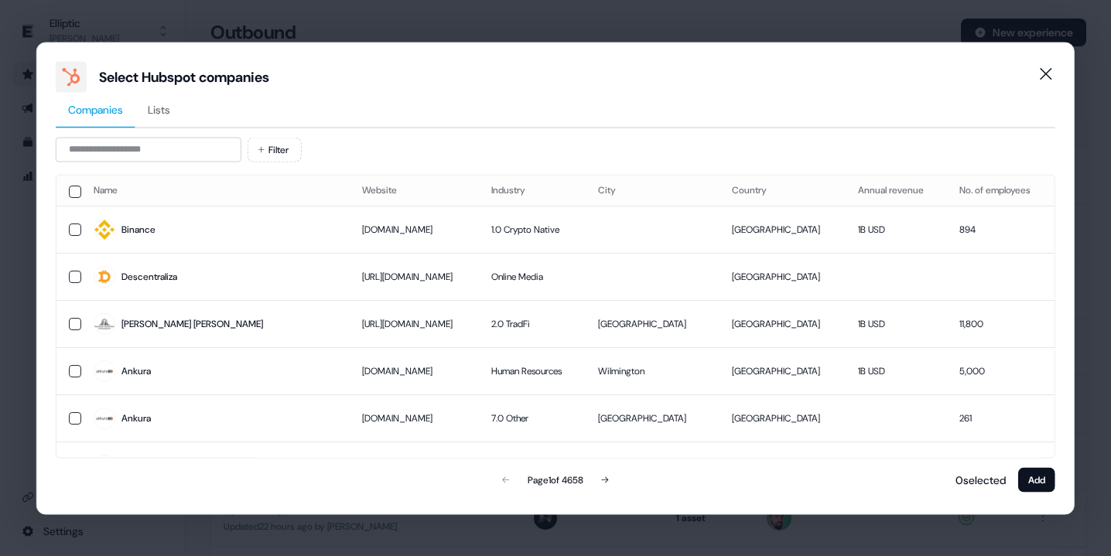
click at [159, 111] on span "Lists" at bounding box center [159, 108] width 22 height 15
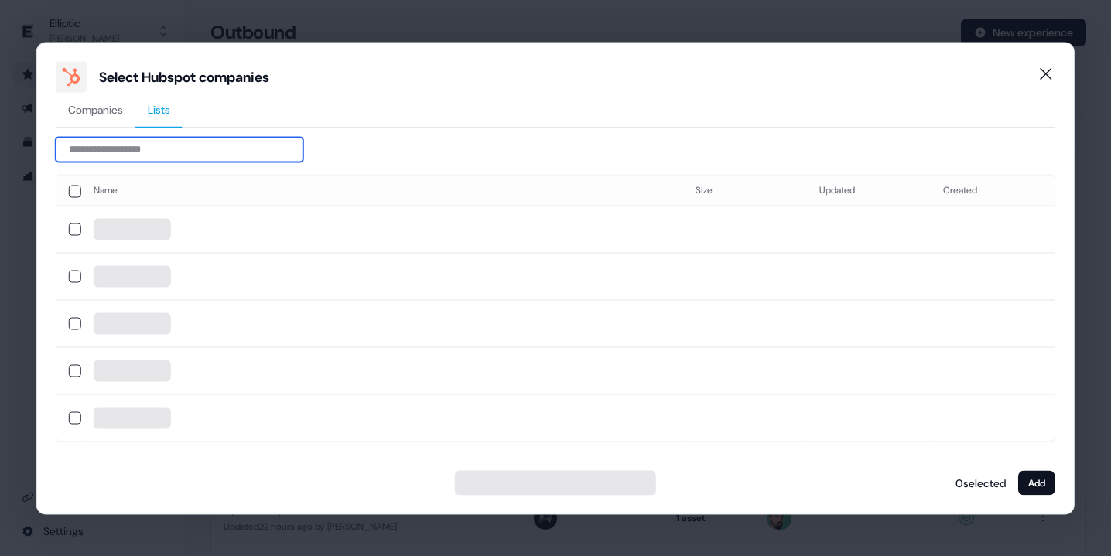
click at [155, 142] on input at bounding box center [180, 149] width 248 height 25
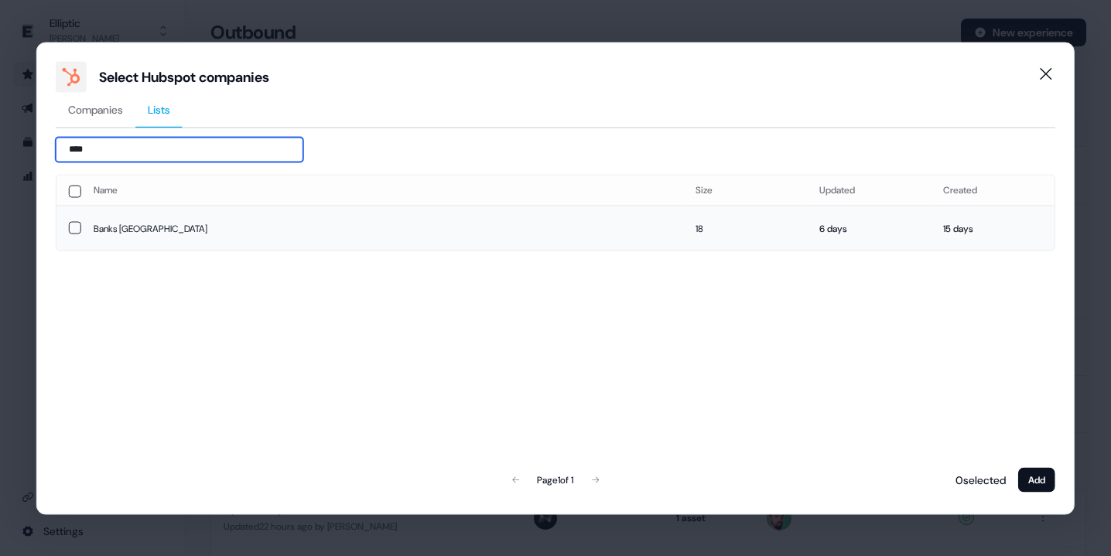
type input "****"
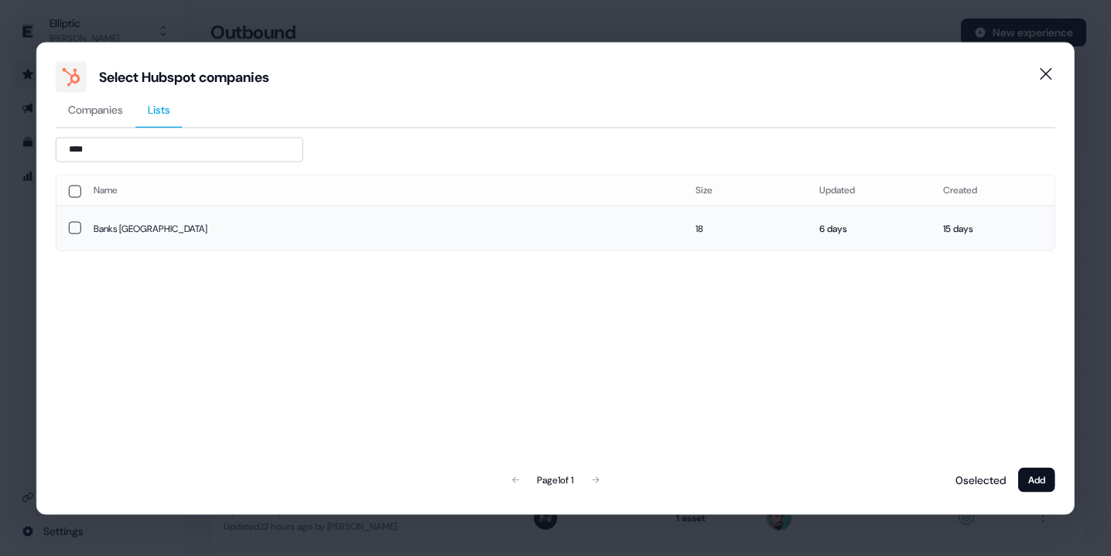
click at [191, 220] on td "Banks [GEOGRAPHIC_DATA]" at bounding box center [382, 228] width 602 height 45
click at [1047, 482] on button "Add" at bounding box center [1036, 479] width 37 height 25
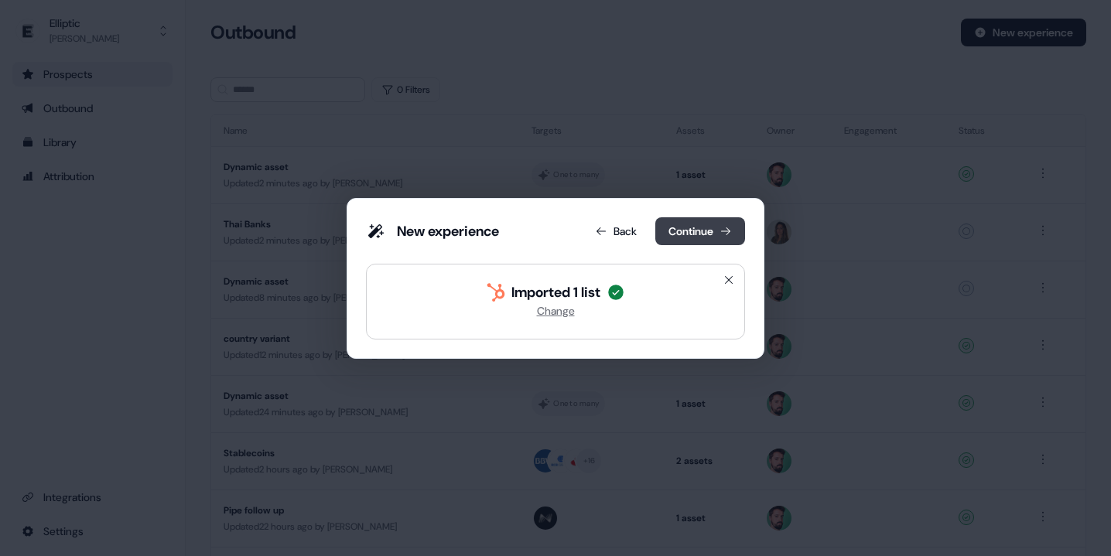
click at [686, 218] on button "Continue" at bounding box center [700, 231] width 90 height 28
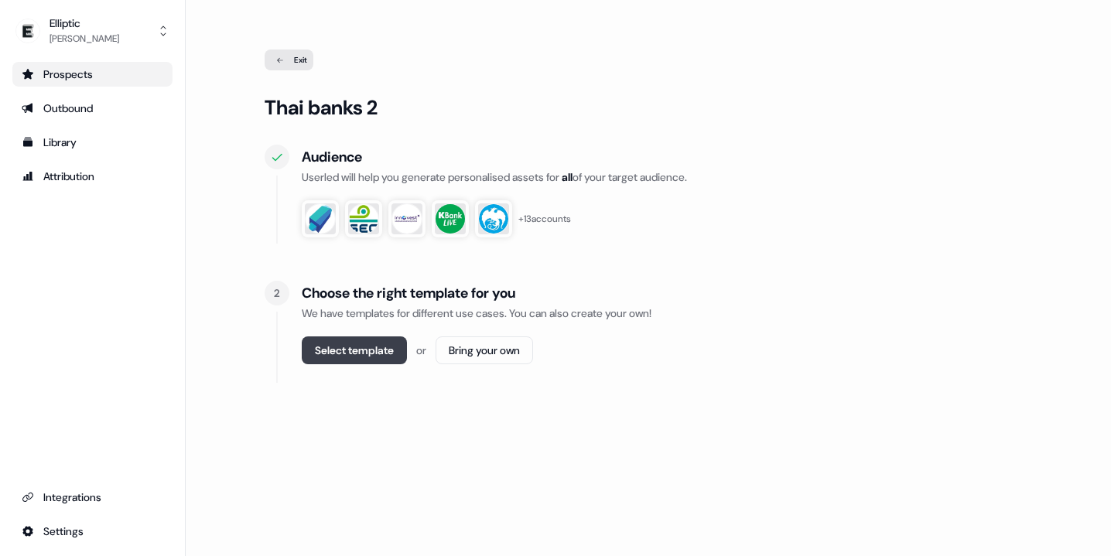
click at [362, 347] on button "Select template" at bounding box center [354, 351] width 105 height 28
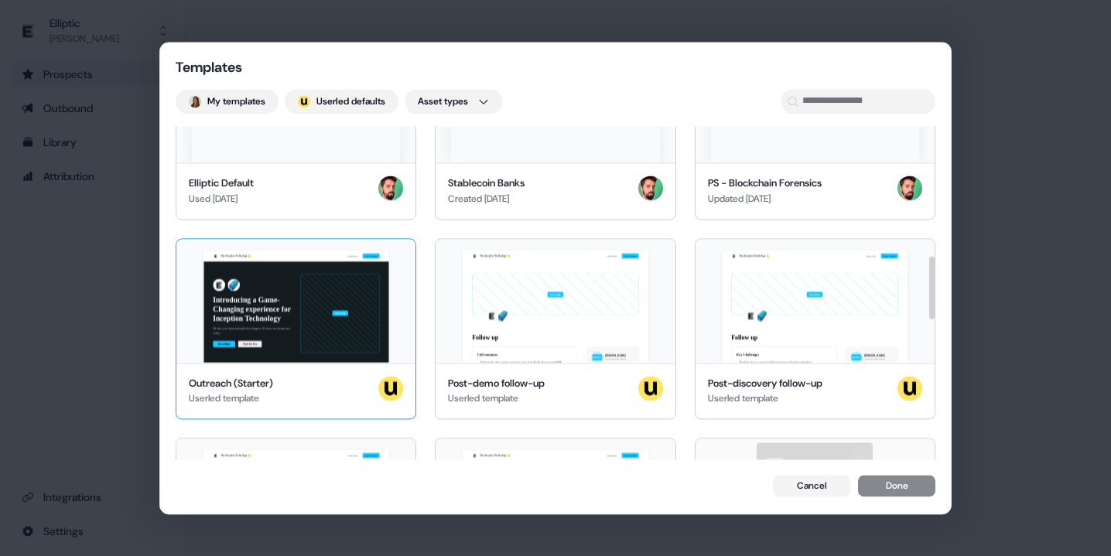
scroll to position [851, 0]
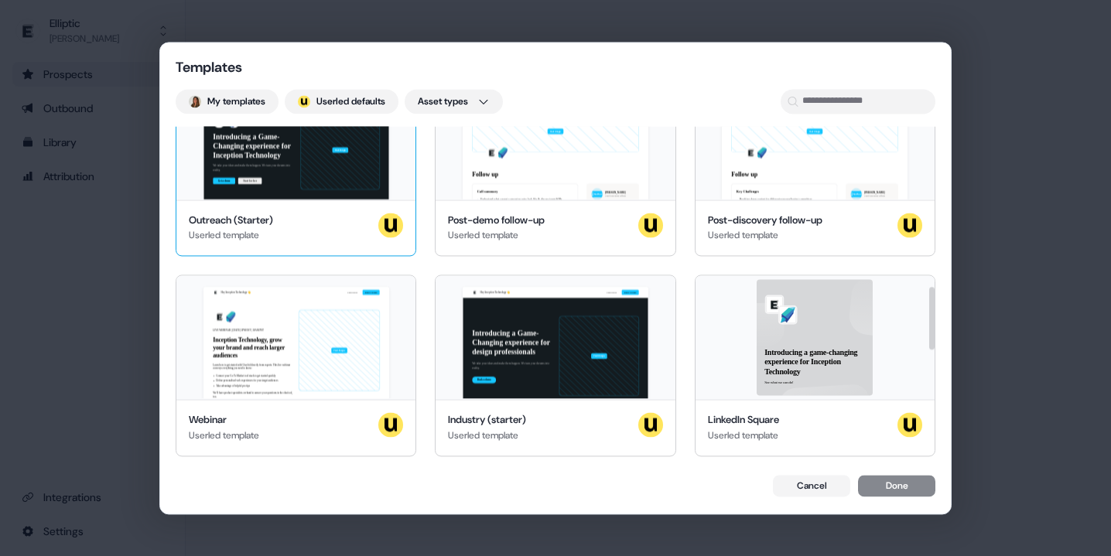
click at [300, 235] on div "Outreach (Starter) Userled template" at bounding box center [296, 228] width 214 height 31
click at [890, 487] on button "Done" at bounding box center [896, 488] width 77 height 22
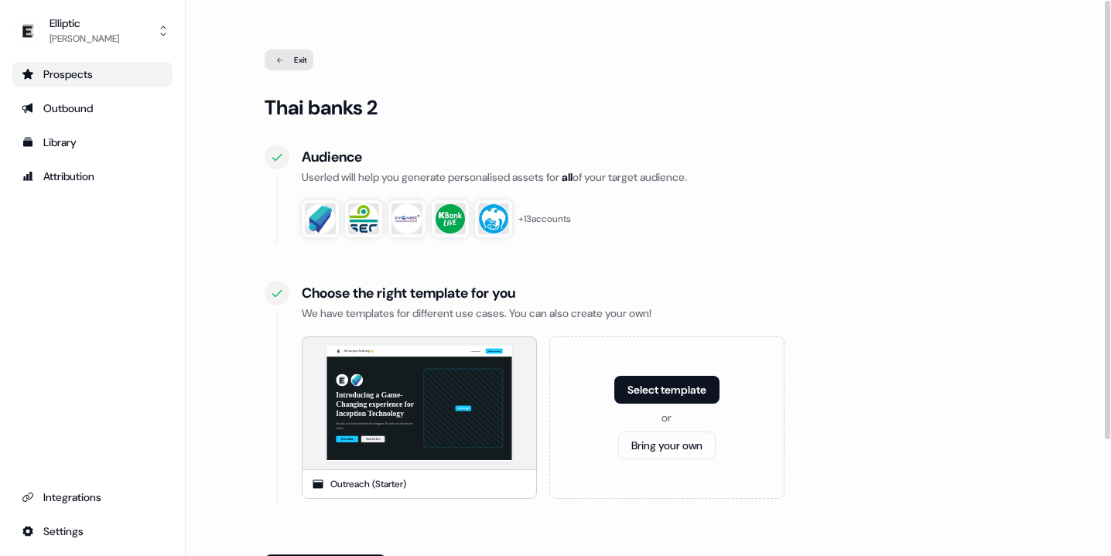
scroll to position [147, 0]
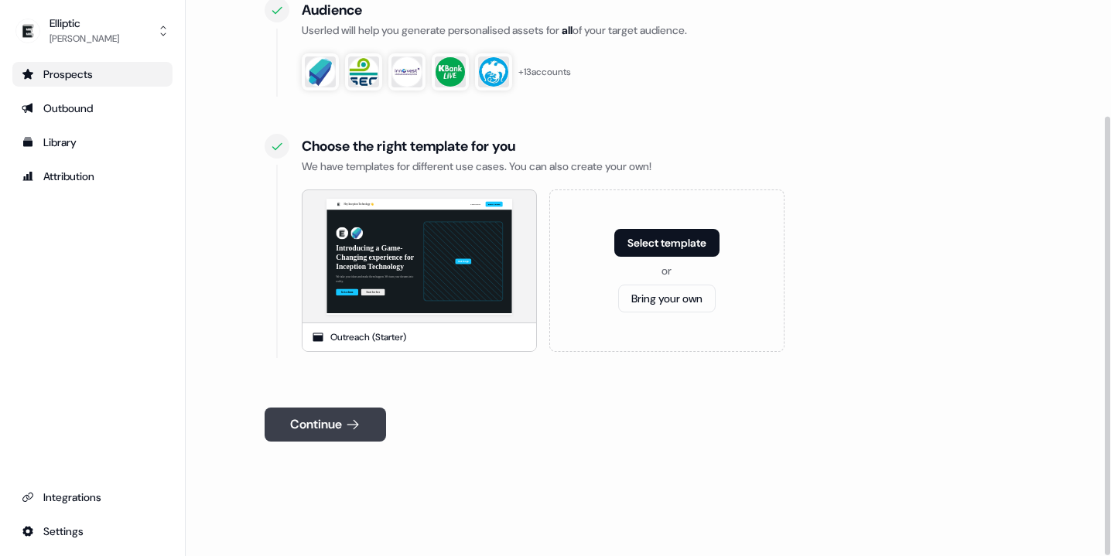
click at [274, 427] on button "Continue" at bounding box center [325, 425] width 121 height 34
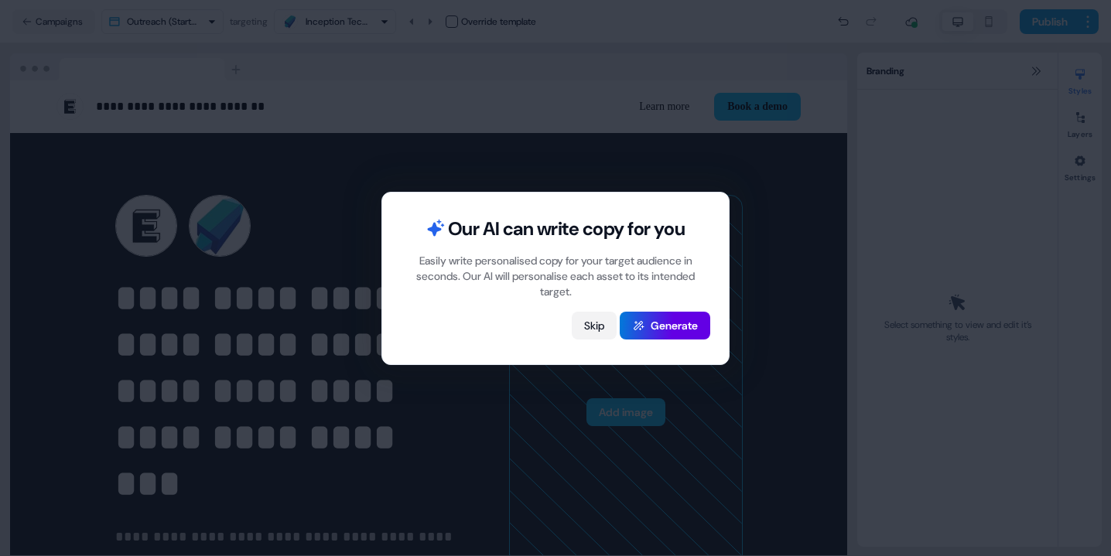
click at [592, 325] on button "Skip" at bounding box center [594, 326] width 45 height 28
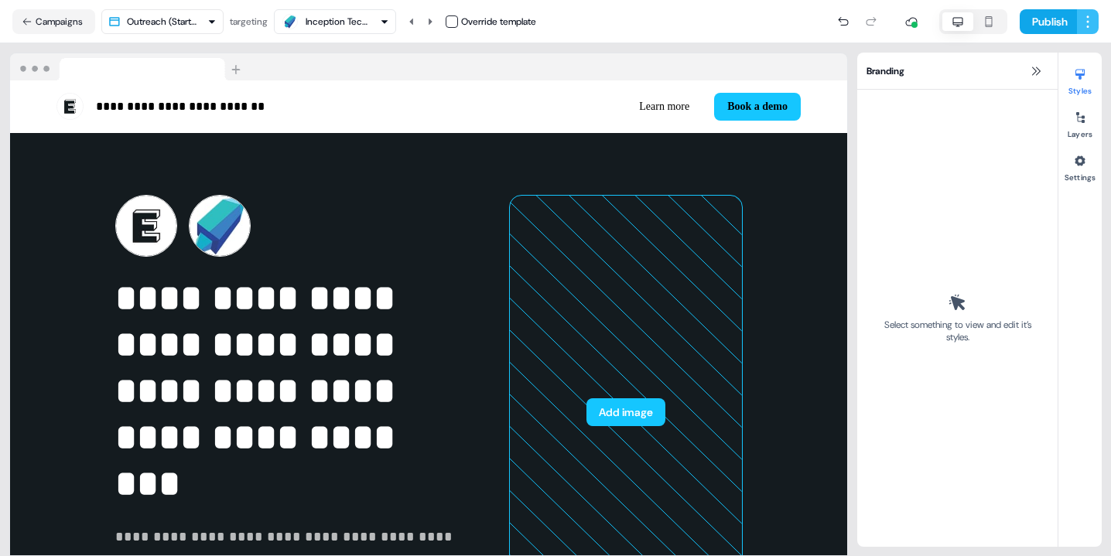
click at [1095, 22] on html "**********" at bounding box center [555, 278] width 1111 height 556
click at [357, 16] on div "Inception Technology Co. Ltd" at bounding box center [337, 21] width 62 height 15
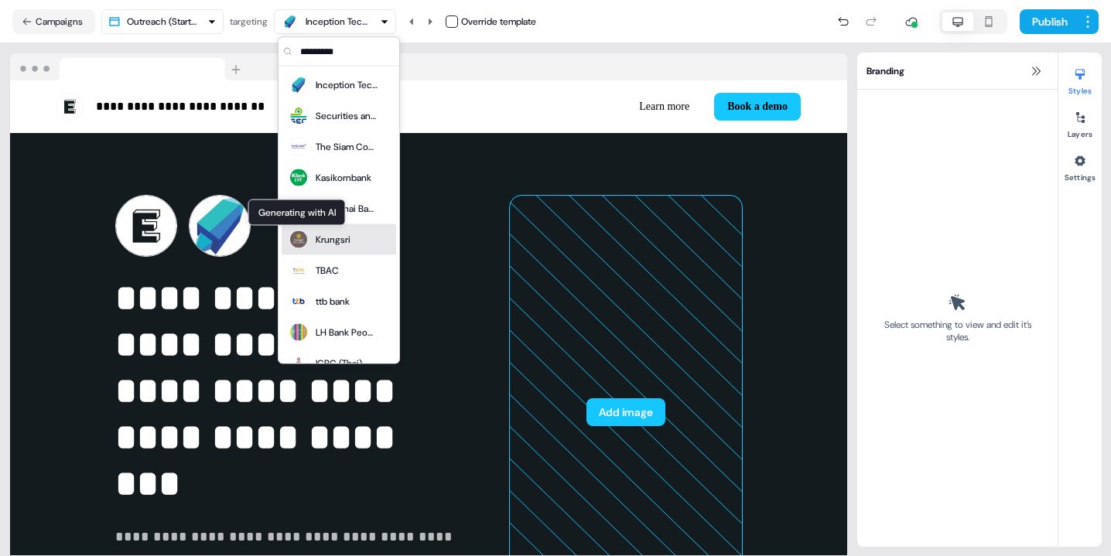
click at [306, 237] on img at bounding box center [298, 240] width 19 height 19
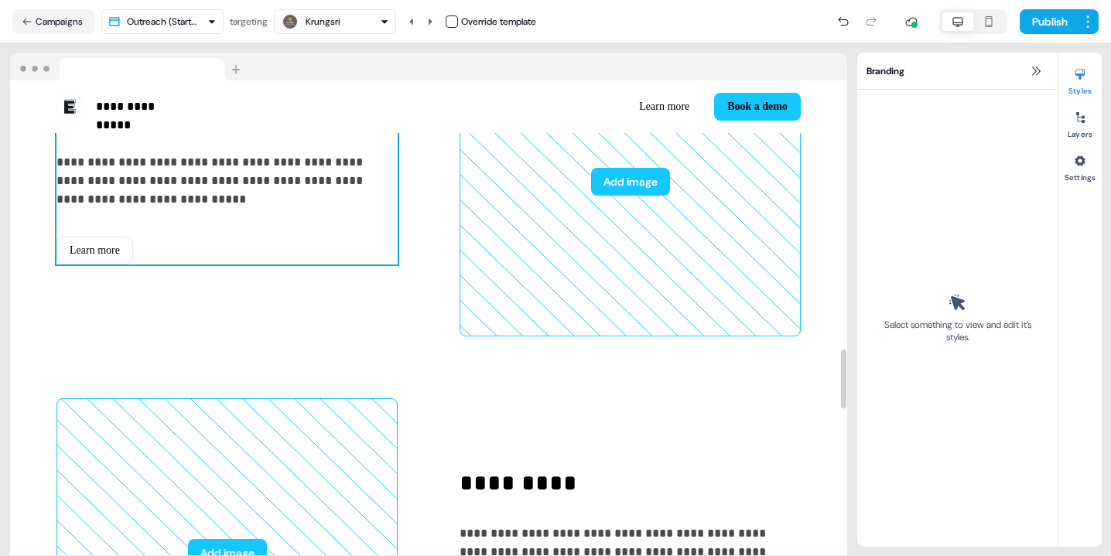
scroll to position [2169, 0]
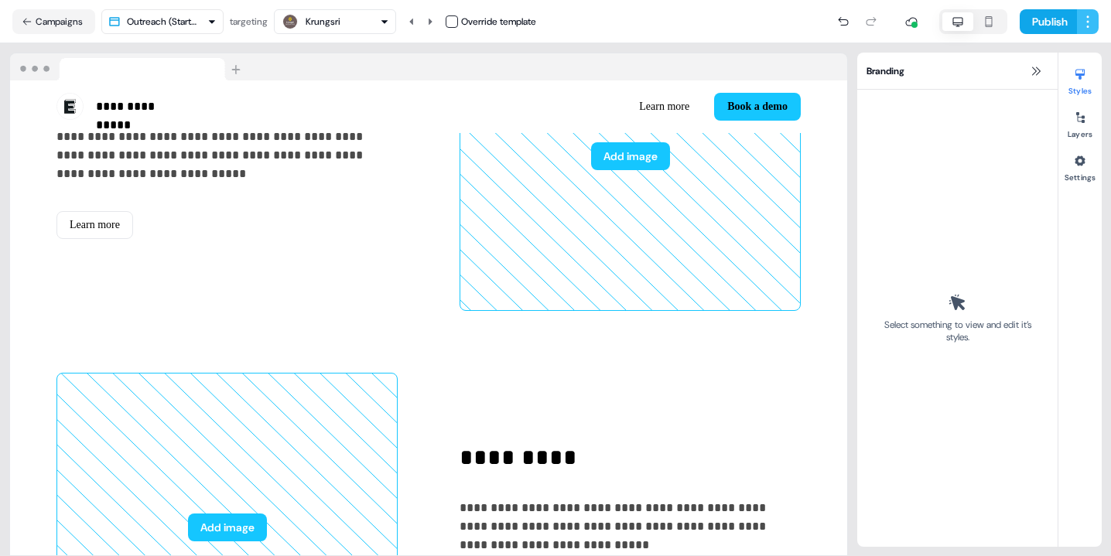
click at [1094, 20] on html "**********" at bounding box center [555, 278] width 1111 height 556
click at [1071, 160] on div at bounding box center [1080, 161] width 25 height 25
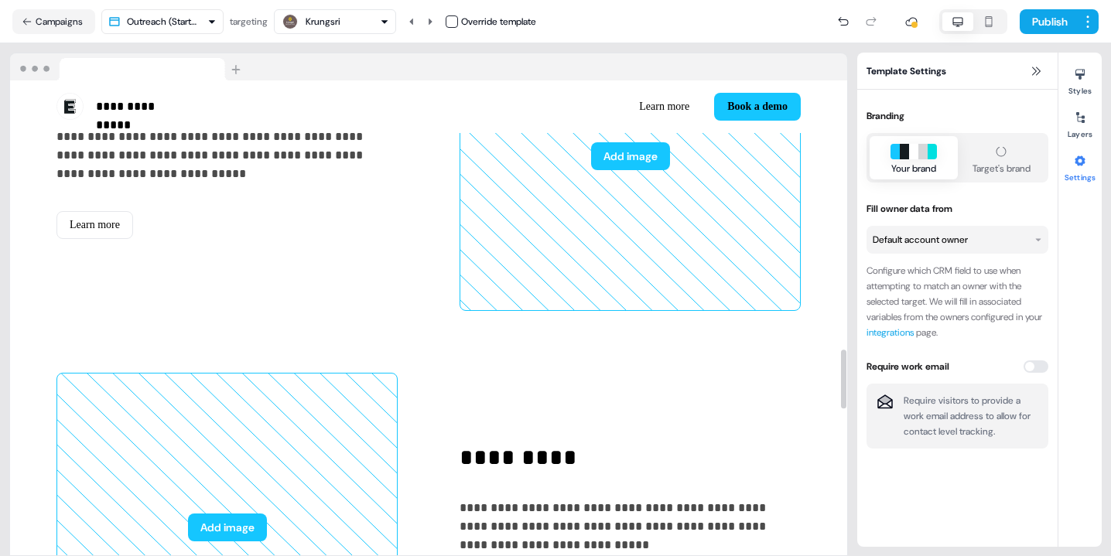
click at [905, 146] on div "button" at bounding box center [904, 151] width 9 height 15
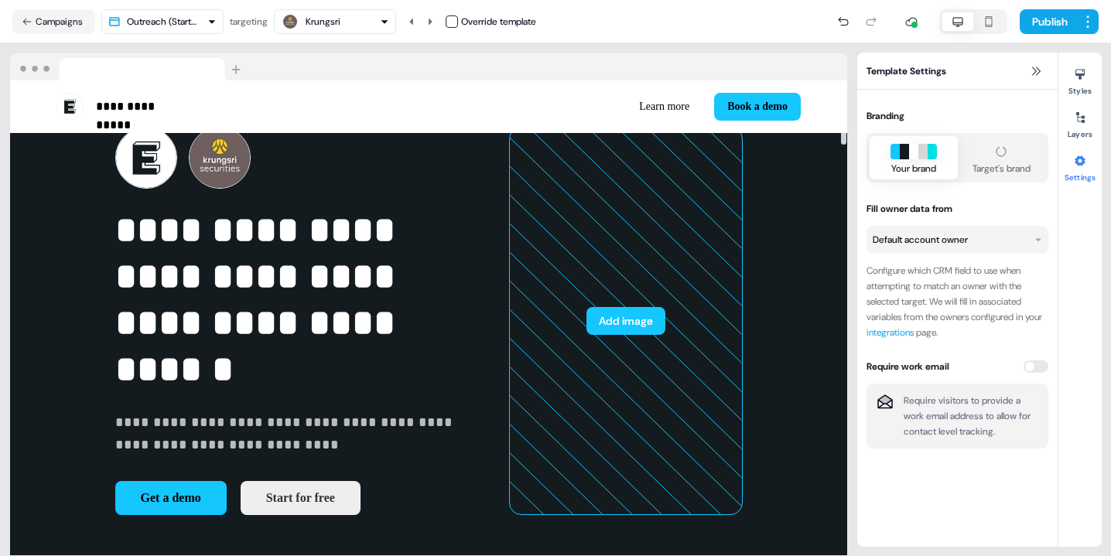
scroll to position [0, 0]
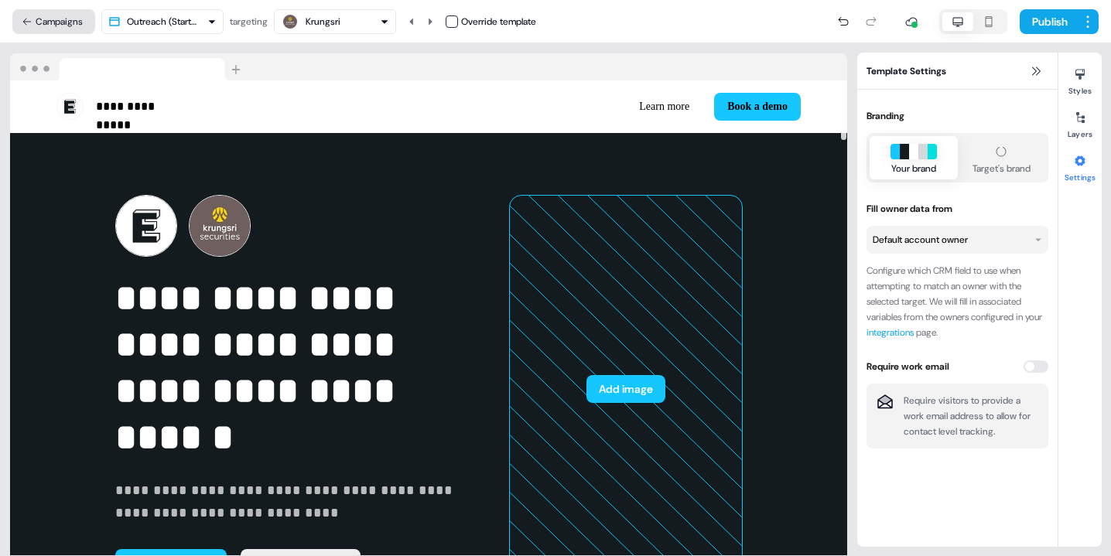
click at [31, 11] on button "Campaigns" at bounding box center [53, 21] width 83 height 25
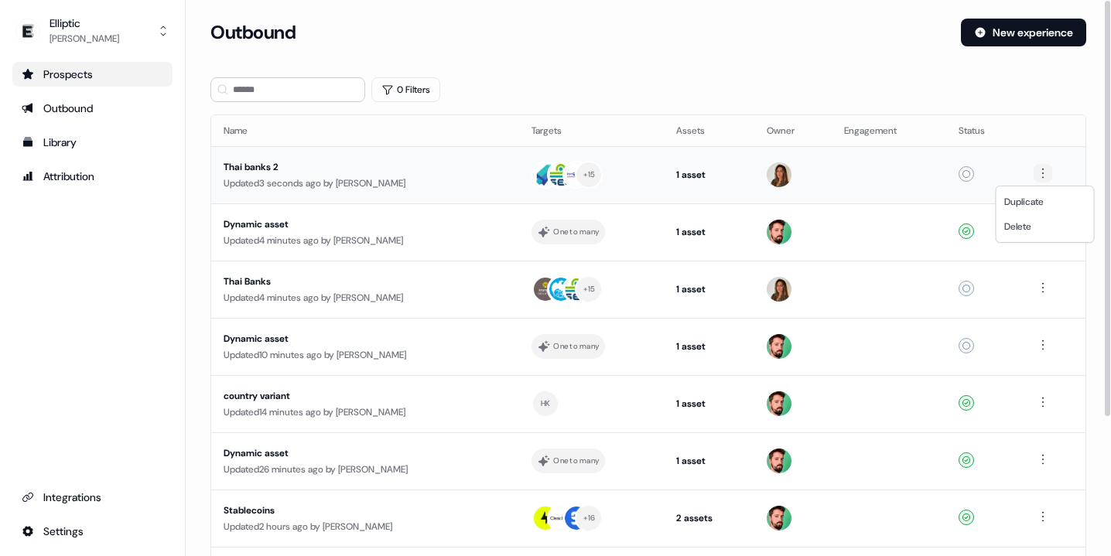
click at [1044, 170] on html "For the best experience switch devices to a bigger screen. Go to [DOMAIN_NAME] …" at bounding box center [555, 278] width 1111 height 556
click at [1019, 231] on span "Delete" at bounding box center [1017, 226] width 27 height 12
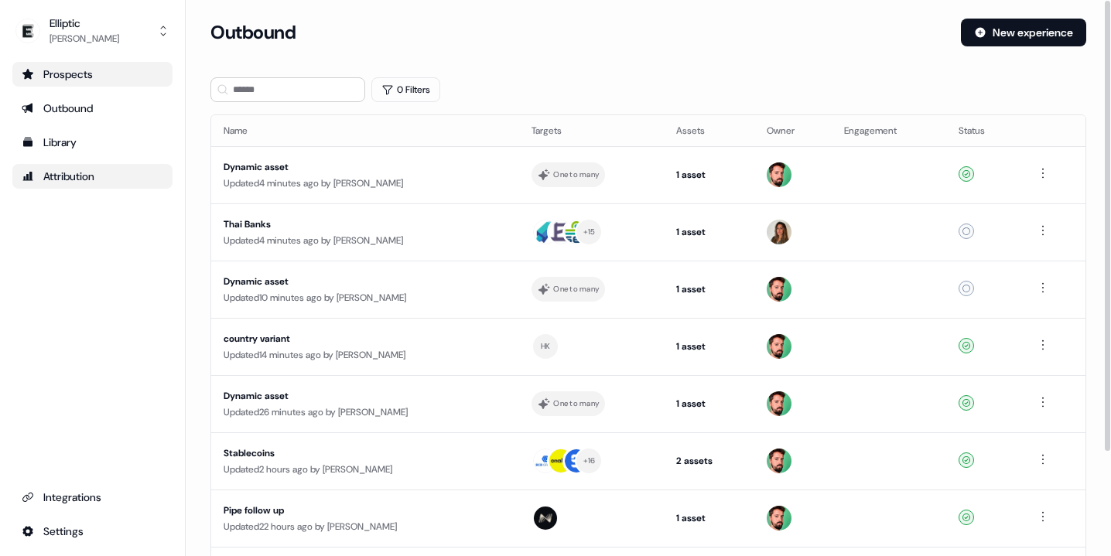
click at [77, 181] on div "Attribution" at bounding box center [93, 176] width 142 height 15
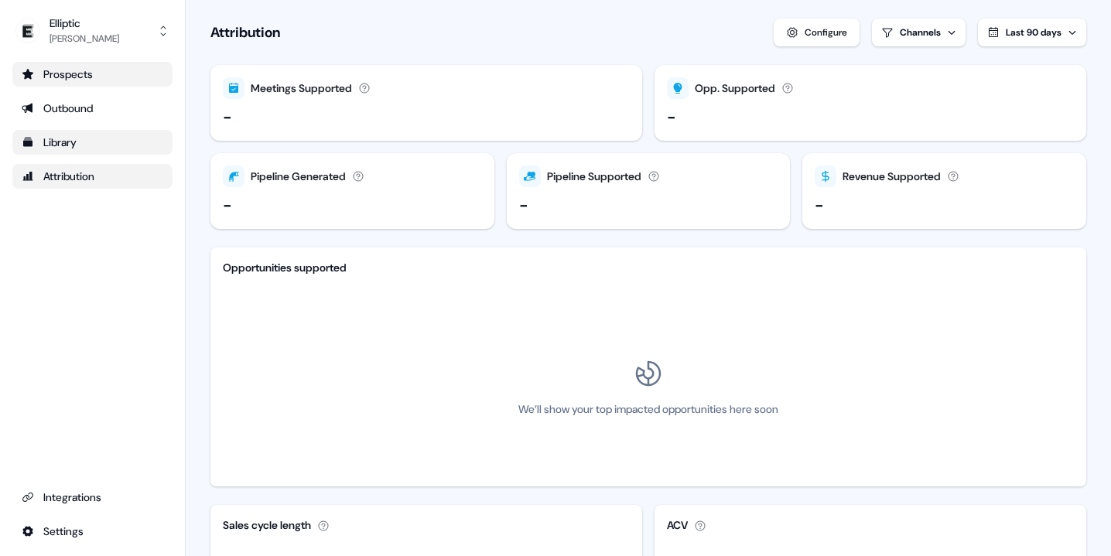
click at [71, 144] on div "Library" at bounding box center [93, 142] width 142 height 15
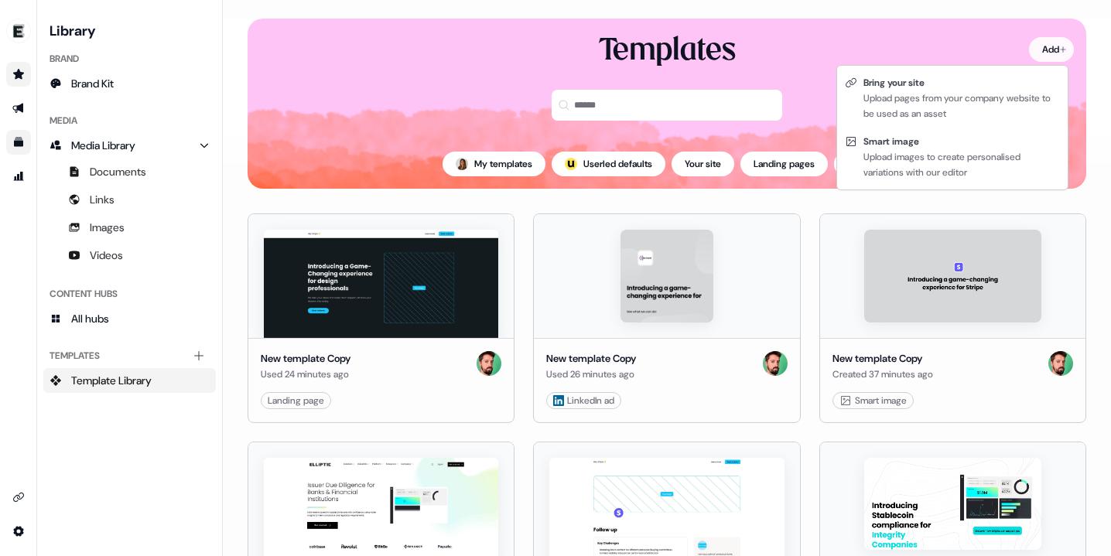
click at [1039, 55] on html "For the best experience switch devices to a bigger screen. Go to [DOMAIN_NAME] …" at bounding box center [555, 278] width 1111 height 556
click at [99, 176] on html "For the best experience switch devices to a bigger screen. Go to [DOMAIN_NAME] …" at bounding box center [555, 278] width 1111 height 556
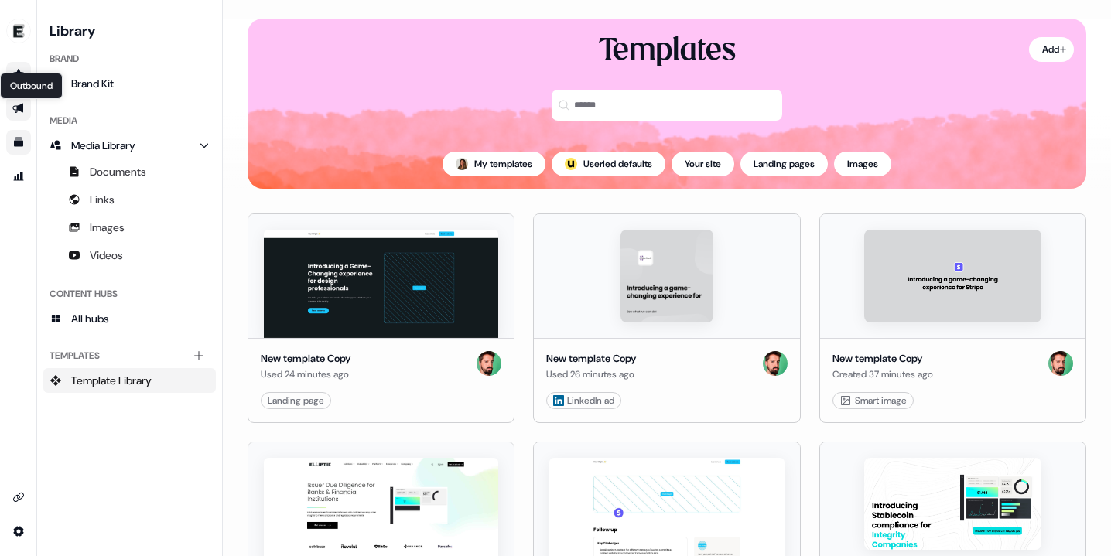
click at [16, 108] on icon "Go to outbound experience" at bounding box center [18, 108] width 12 height 12
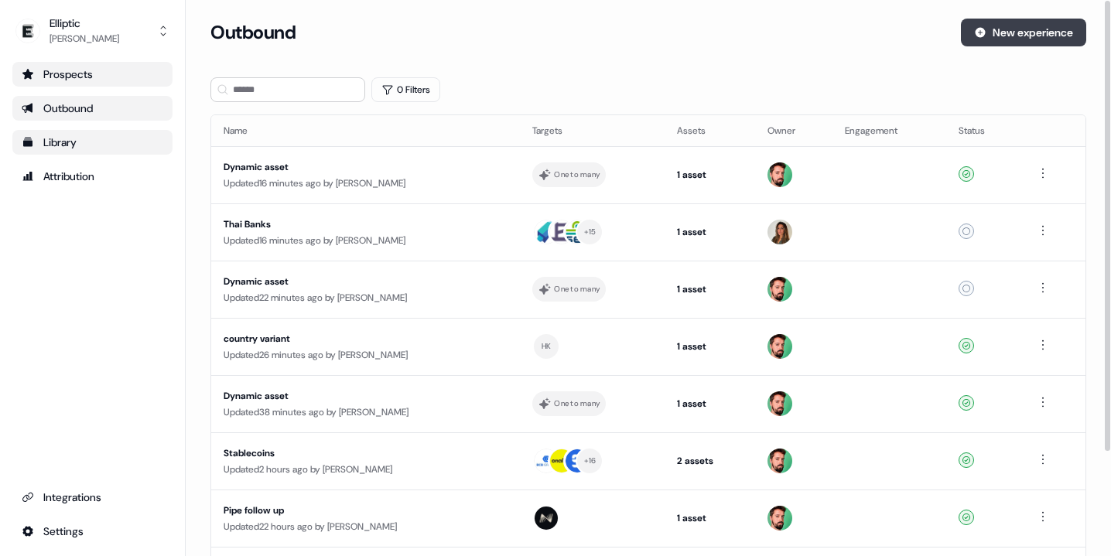
click at [998, 37] on button "New experience" at bounding box center [1023, 33] width 125 height 28
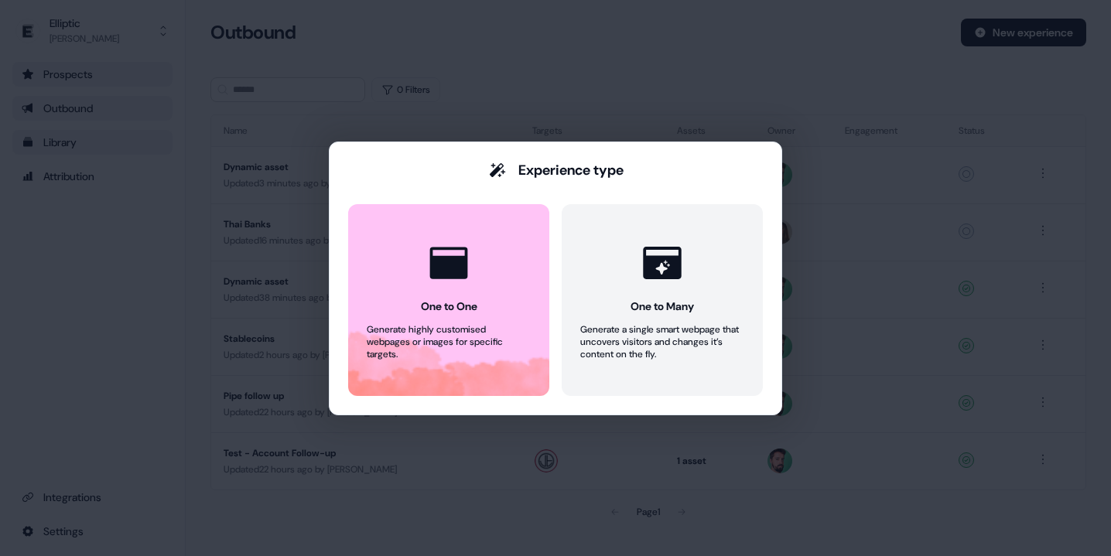
click at [898, 337] on div "Experience type One to One Generate highly customised webpages or images for sp…" at bounding box center [555, 278] width 1111 height 556
